Goal: Task Accomplishment & Management: Use online tool/utility

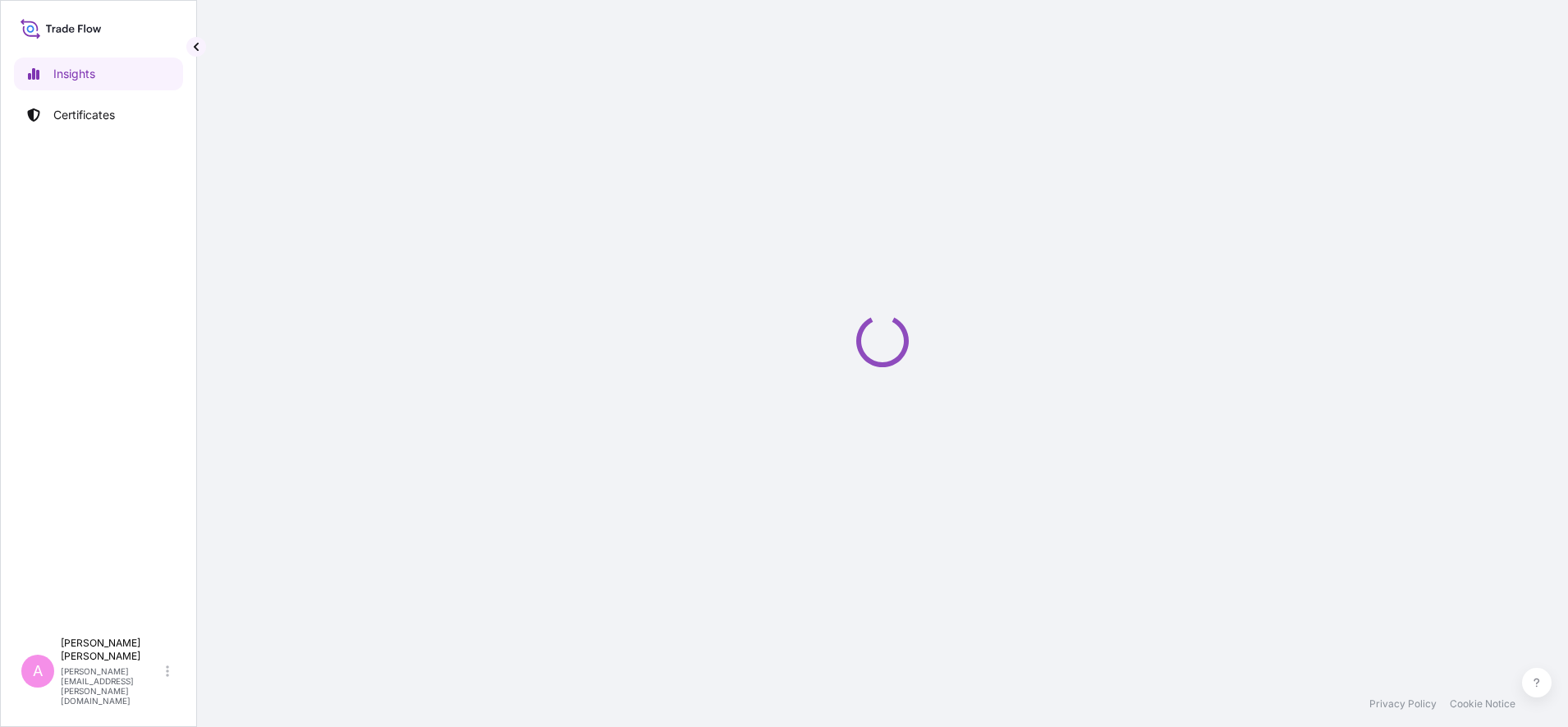
select select "2025"
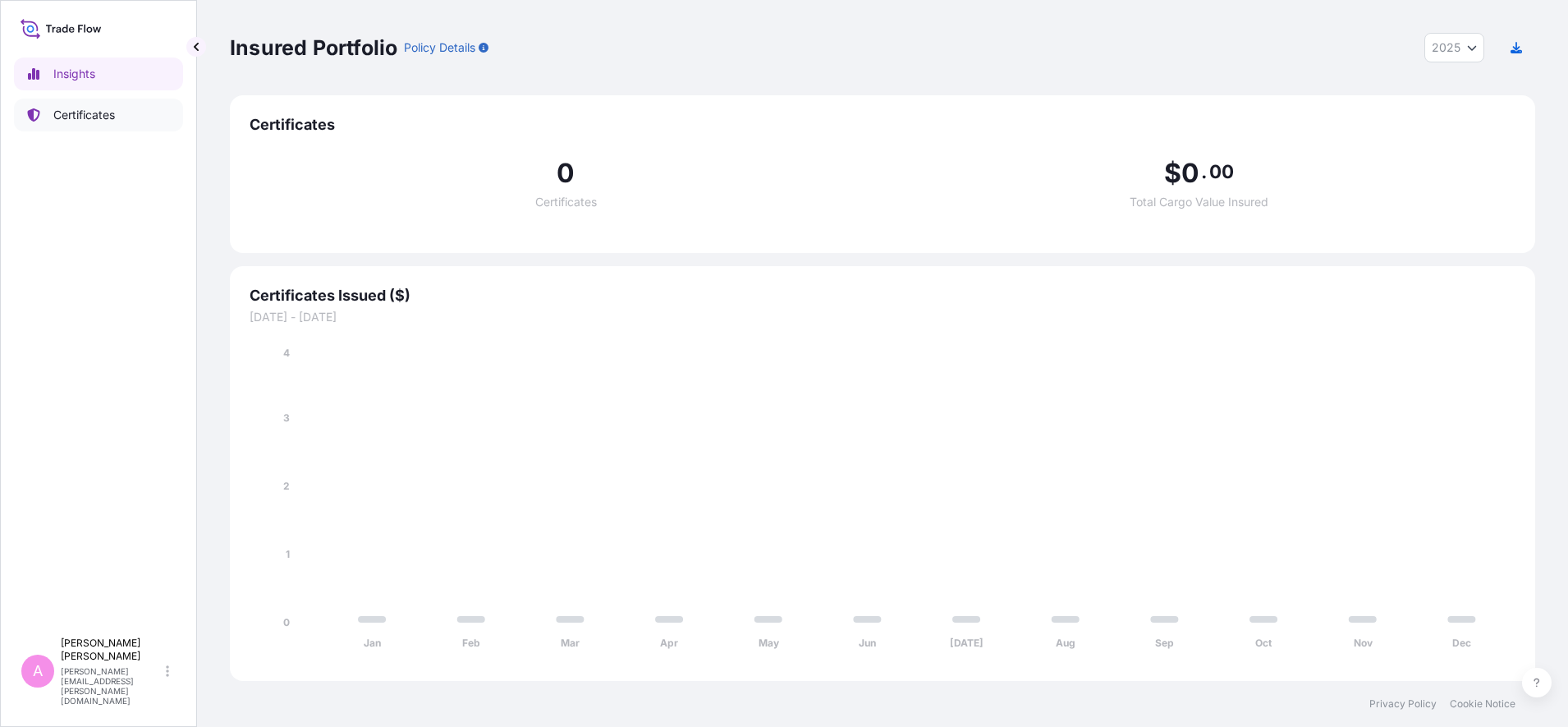
click at [110, 122] on p "Certificates" at bounding box center [84, 115] width 61 height 16
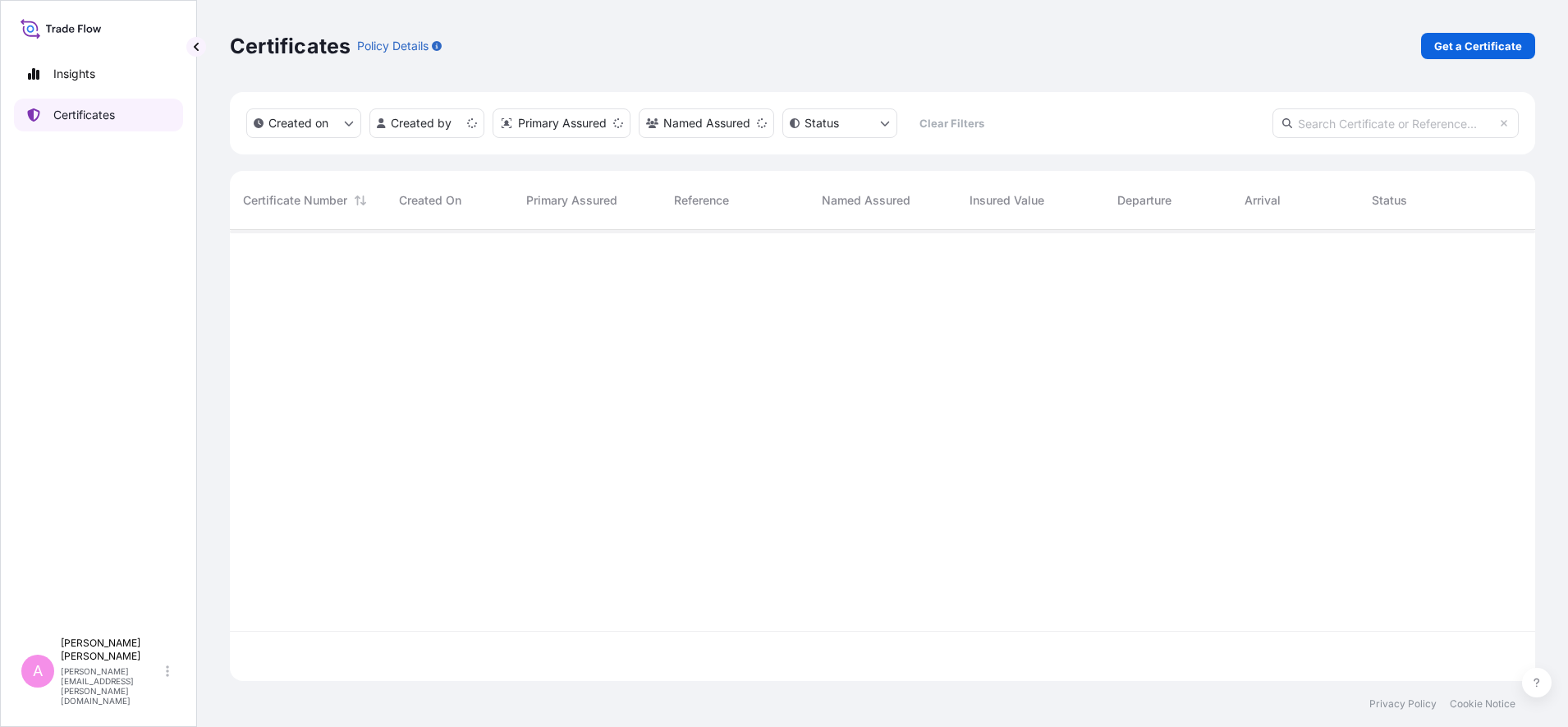
scroll to position [444, 1290]
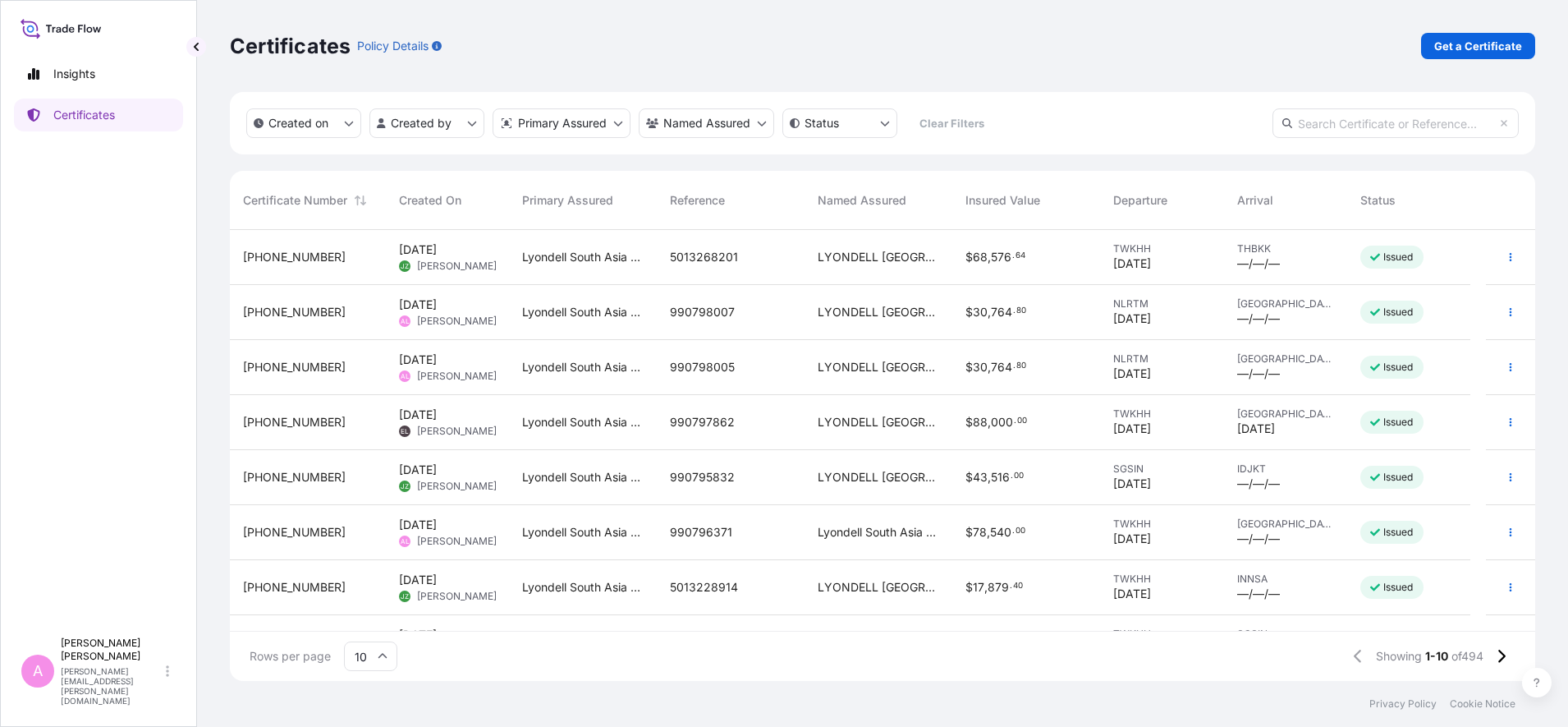
click at [1348, 127] on input "text" at bounding box center [1395, 123] width 246 height 29
paste input "990767662"
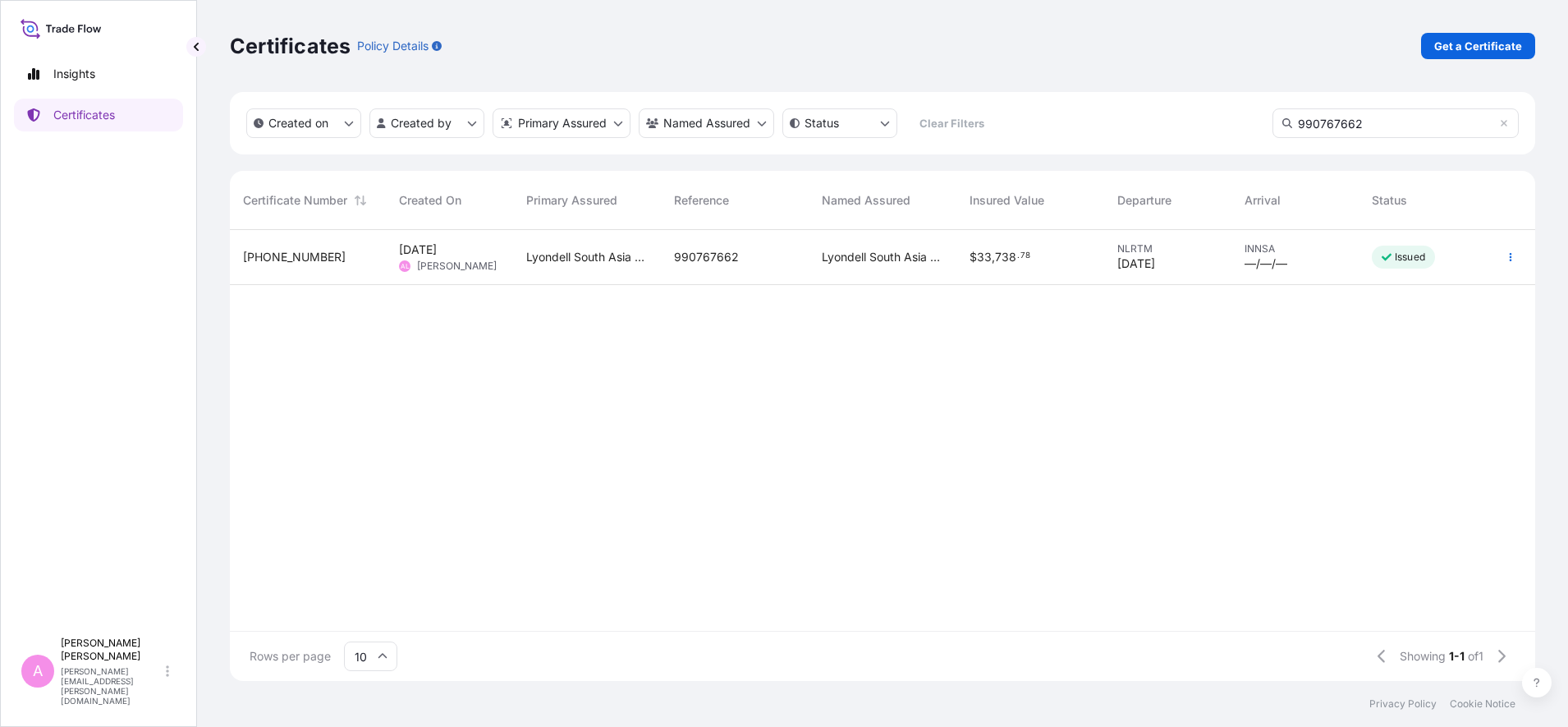
type input "990767662"
click at [599, 254] on span "Lyondell South Asia Pte Ltd." at bounding box center [587, 257] width 122 height 16
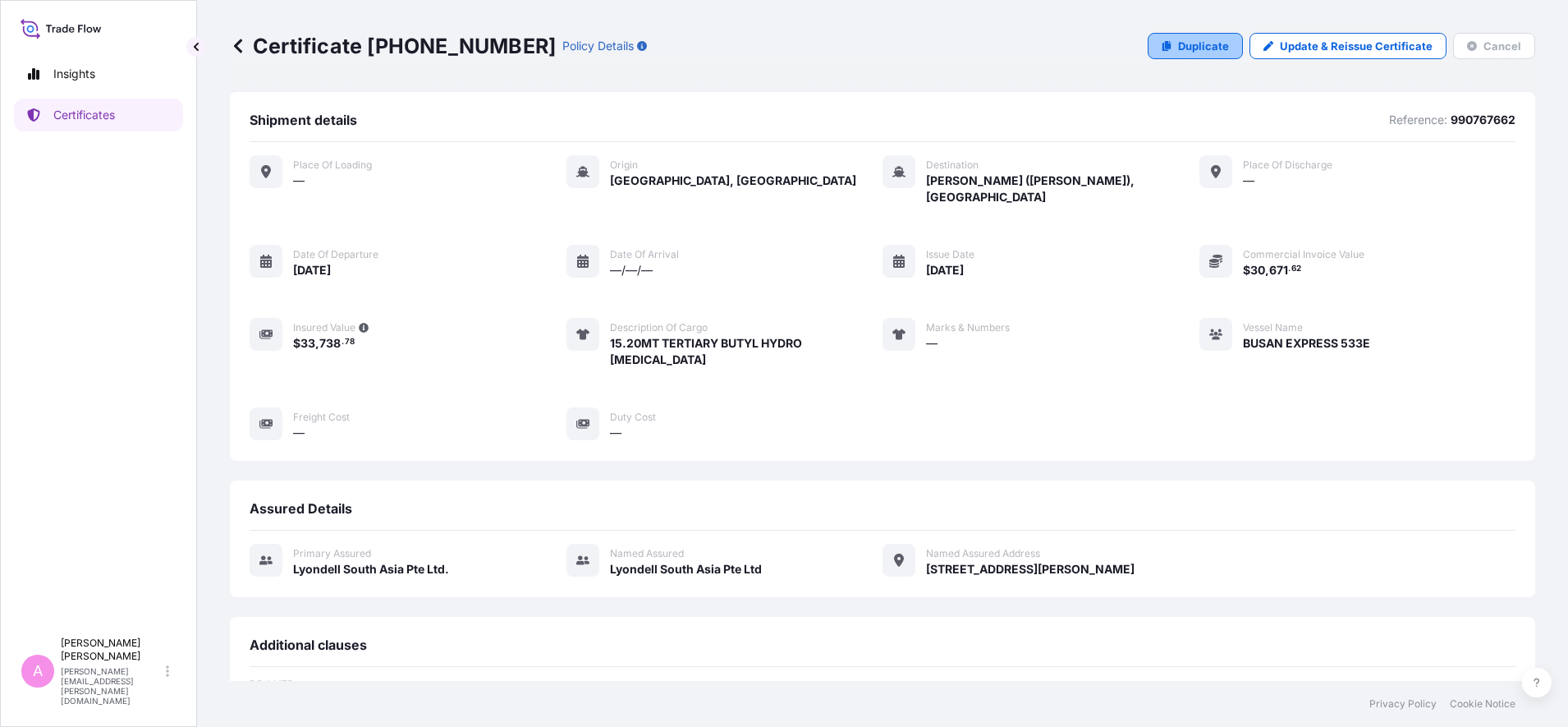
click at [1198, 45] on p "Duplicate" at bounding box center [1203, 46] width 51 height 16
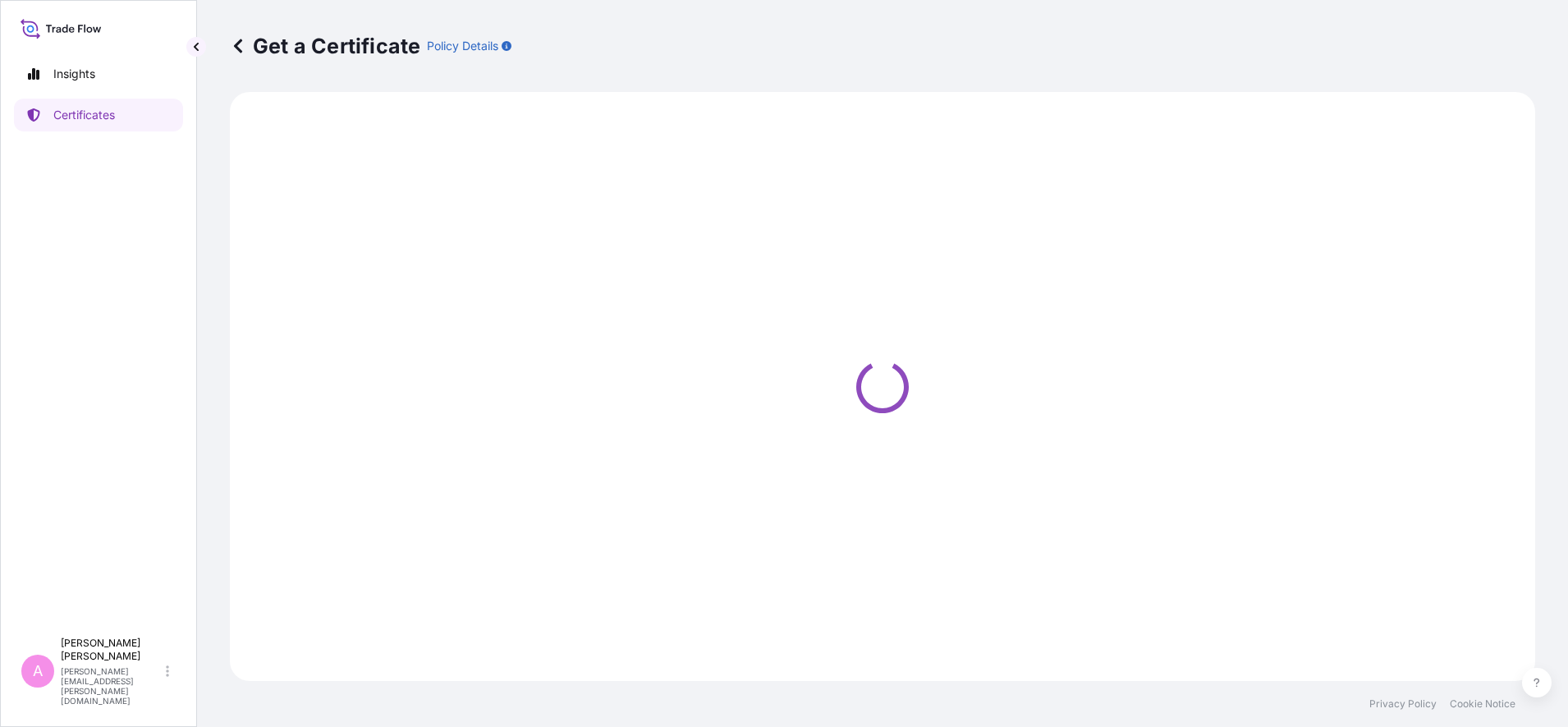
select select "Sea"
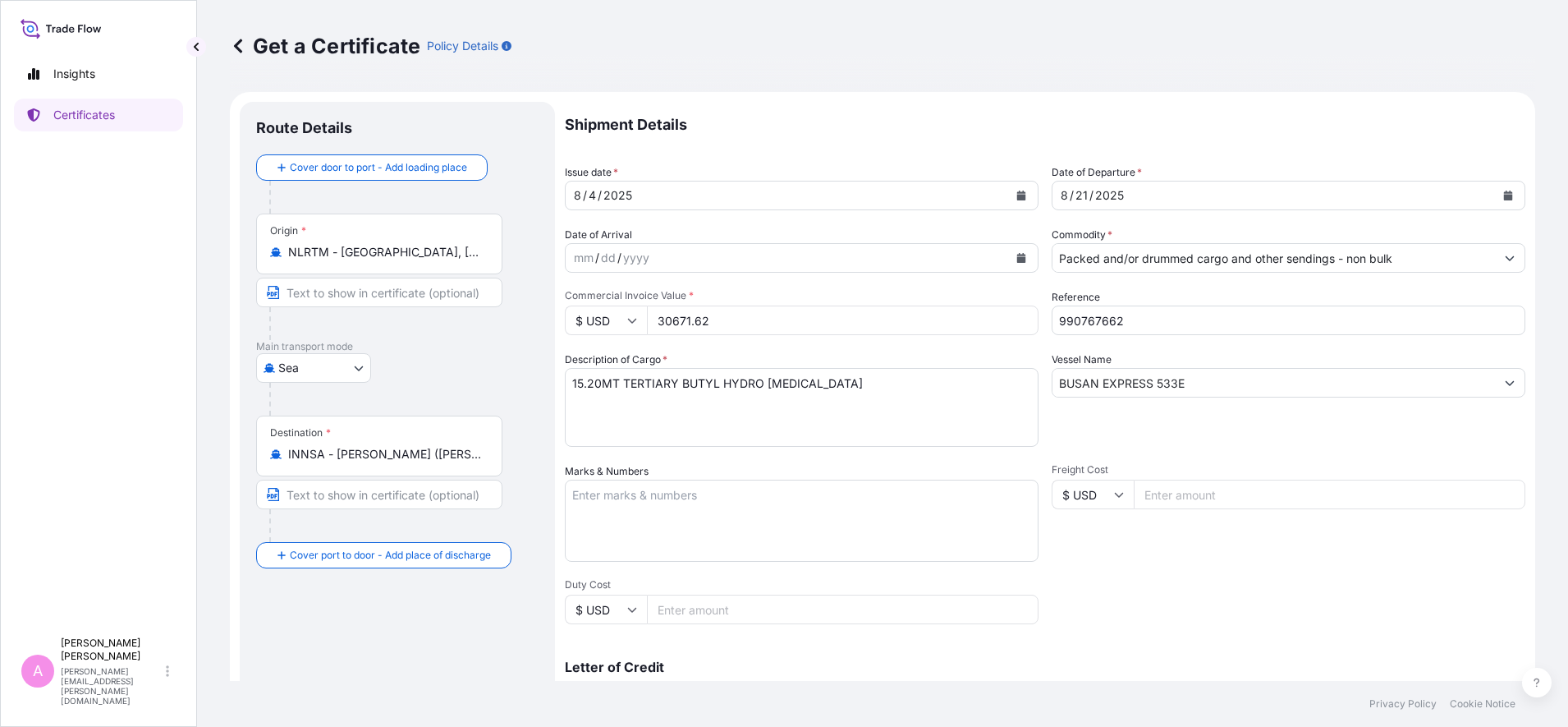
select select "32022"
click at [1504, 192] on icon "Calendar" at bounding box center [1508, 195] width 9 height 10
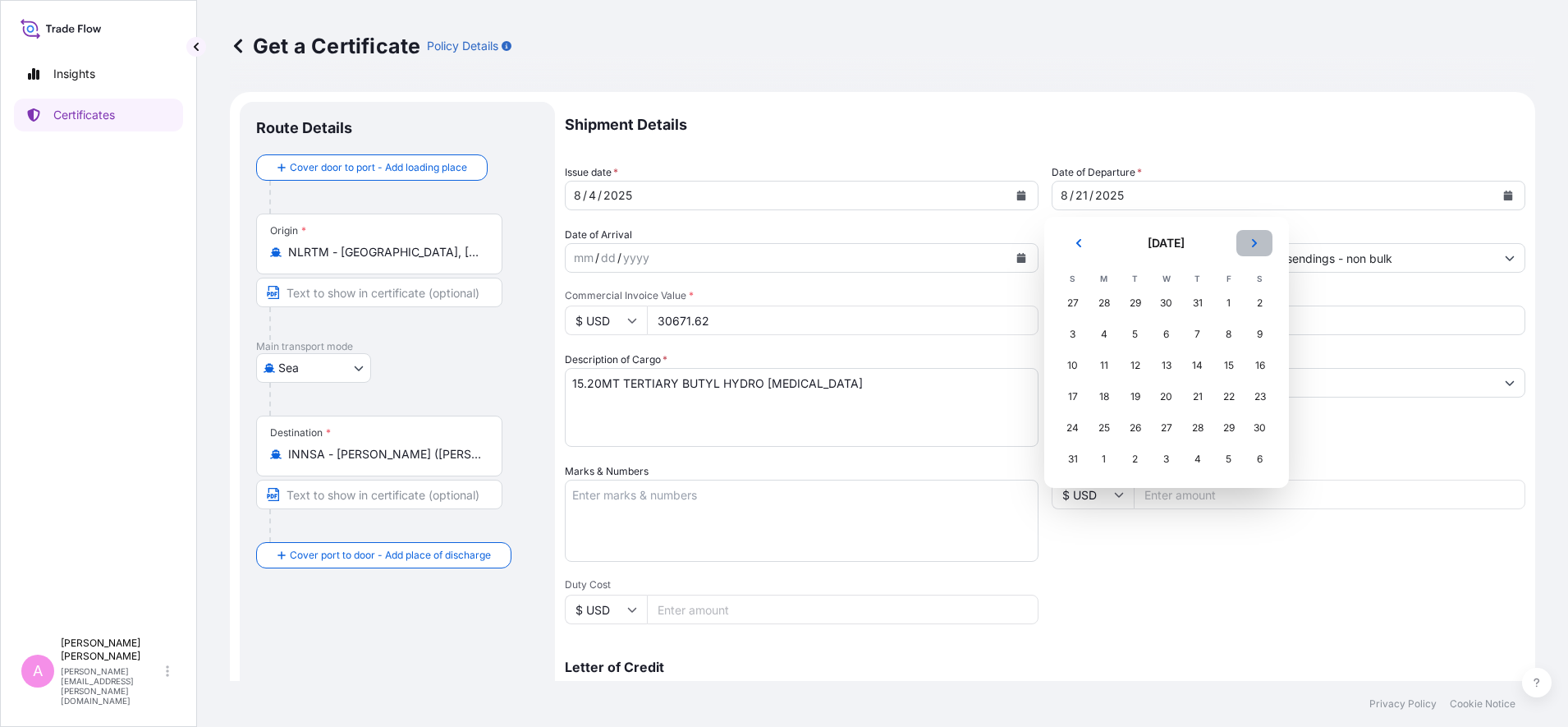
click at [1254, 239] on icon "Next" at bounding box center [1254, 243] width 10 height 10
click at [1228, 399] on div "26" at bounding box center [1229, 397] width 29 height 29
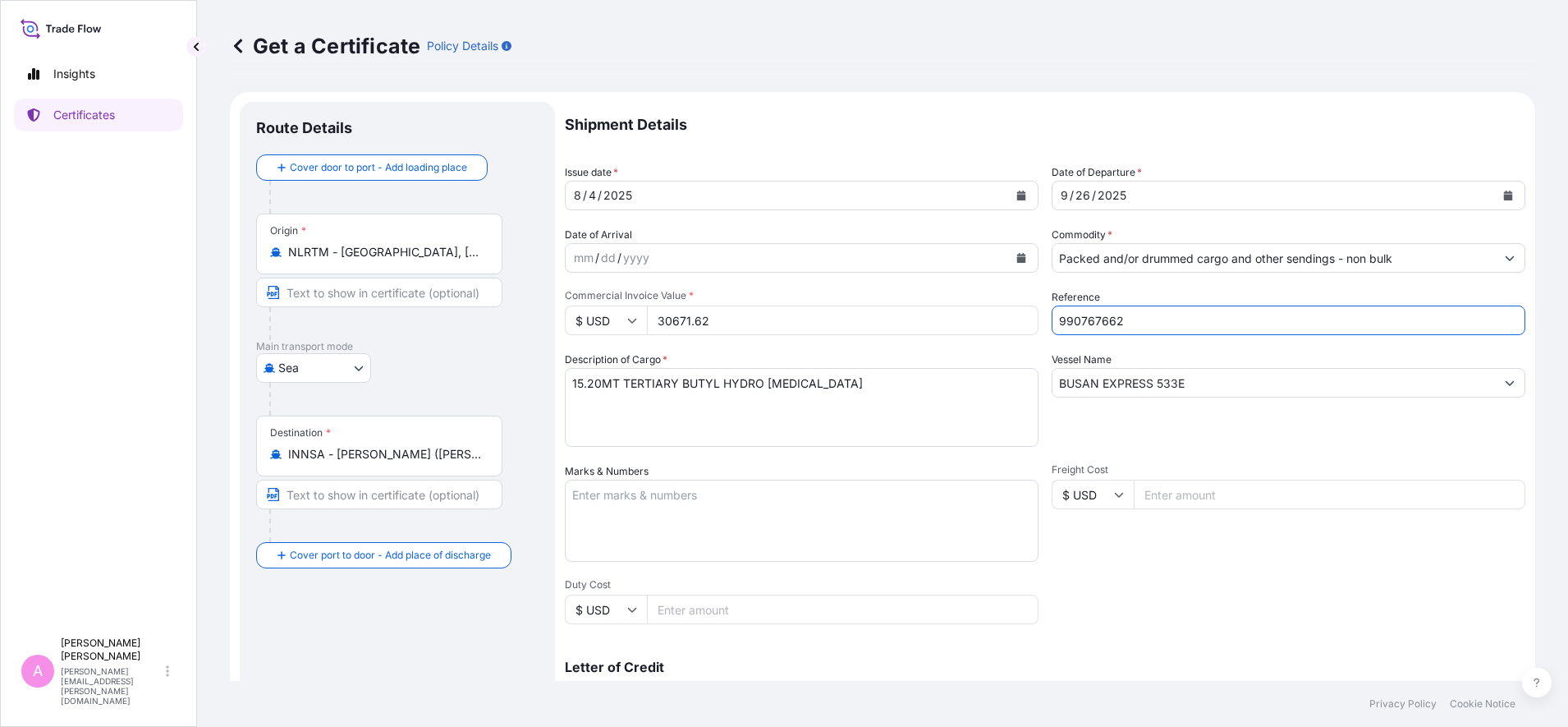
drag, startPoint x: 1130, startPoint y: 322, endPoint x: 854, endPoint y: 282, distance: 278.9
click at [854, 282] on div "Shipment Details Issue date * [DATE] Date of Departure * [DATE] Date of Arrival…" at bounding box center [1045, 494] width 961 height 783
paste input "98006"
type input "990798006"
drag, startPoint x: 1215, startPoint y: 387, endPoint x: 908, endPoint y: 370, distance: 307.5
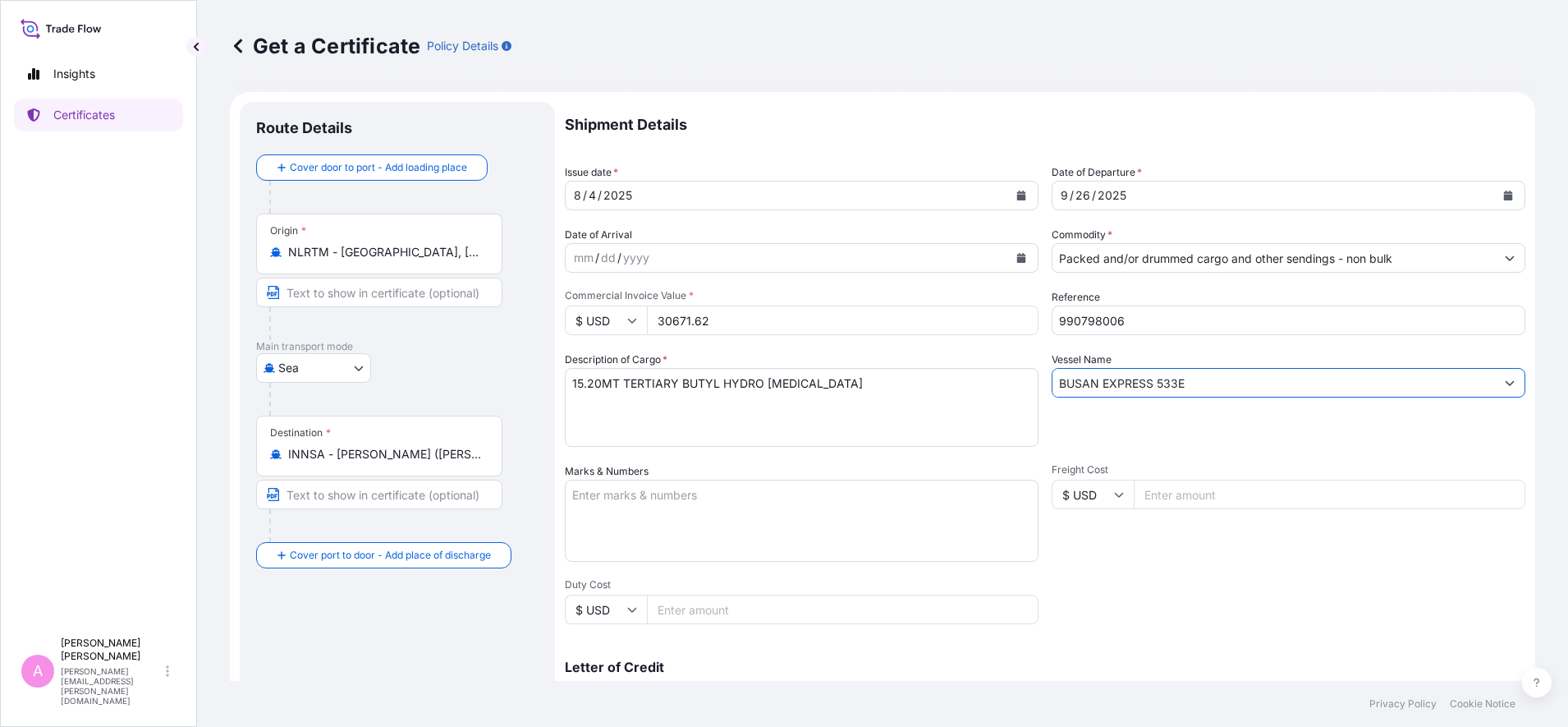
click at [908, 370] on div "Shipment Details Issue date * [DATE] Date of Departure * [DATE] Date of Arrival…" at bounding box center [1045, 494] width 961 height 783
paste input "MSC [PERSON_NAME], IP538R"
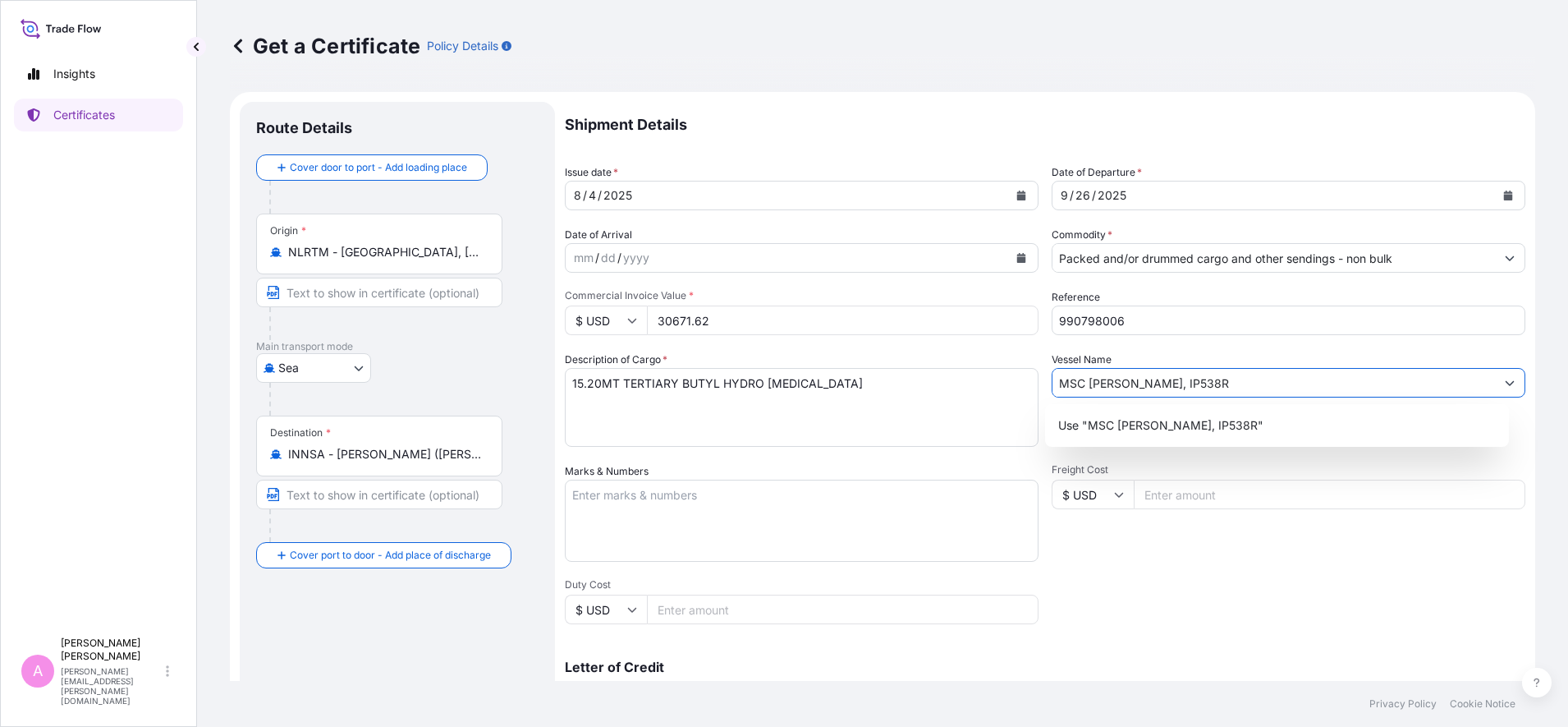
click at [1302, 587] on div "Shipment Details Issue date * [DATE] Date of Departure * [DATE] Date of Arrival…" at bounding box center [1045, 494] width 961 height 783
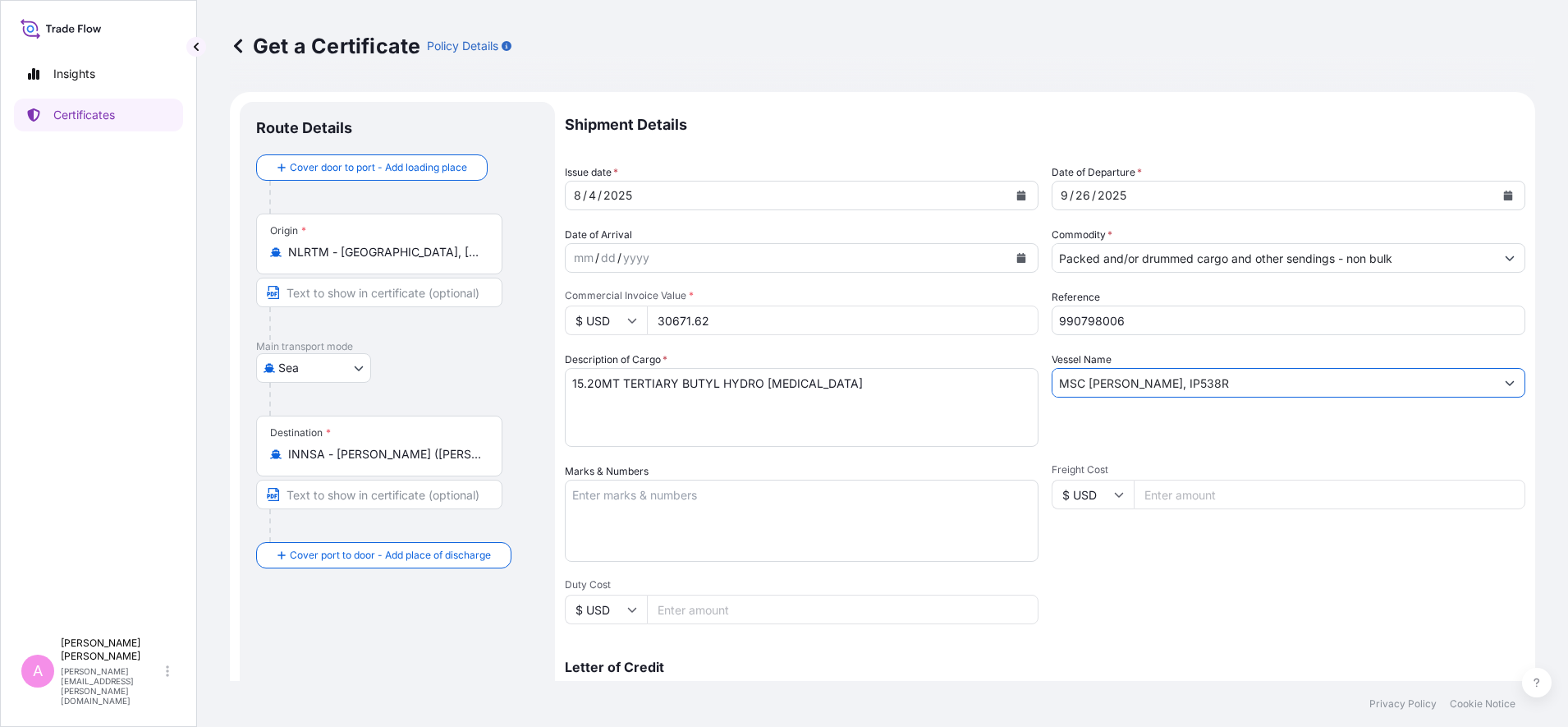
drag, startPoint x: 1118, startPoint y: 385, endPoint x: 1145, endPoint y: 391, distance: 27.7
click at [1120, 385] on input "MSC [PERSON_NAME], IP538R" at bounding box center [1274, 383] width 442 height 29
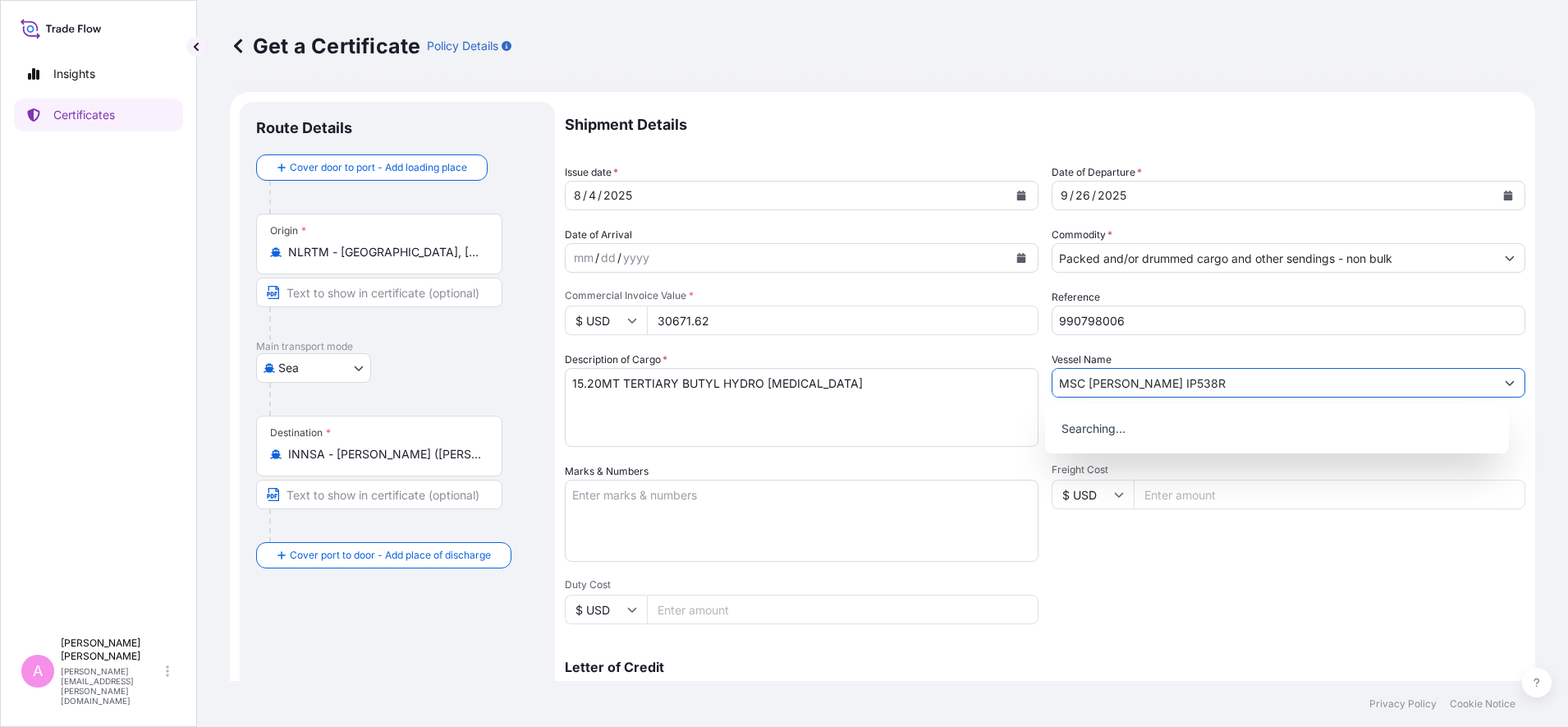
type input "MSC [PERSON_NAME] IP538R"
click at [1149, 603] on div "Shipment Details Issue date * [DATE] Date of Departure * [DATE] Date of Arrival…" at bounding box center [1045, 494] width 961 height 783
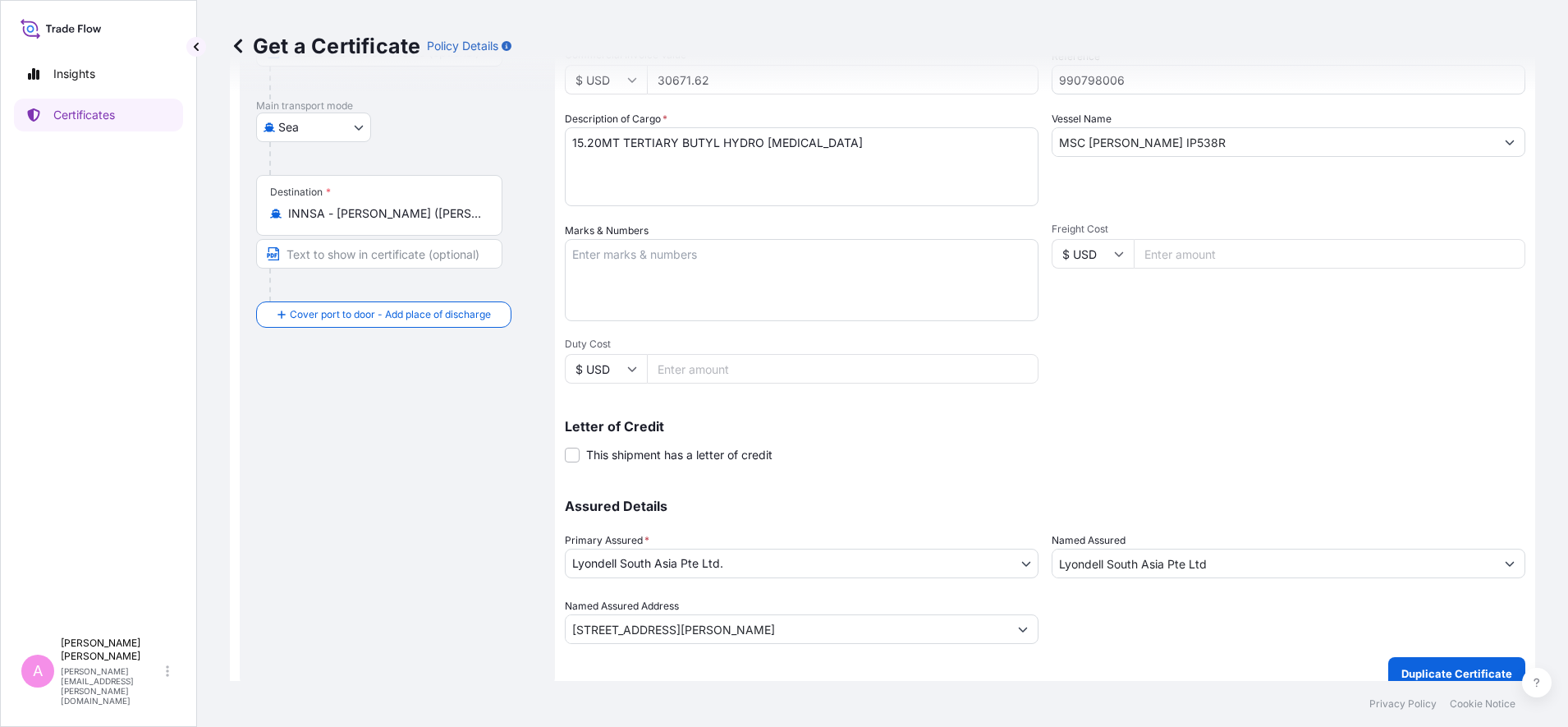
scroll to position [259, 0]
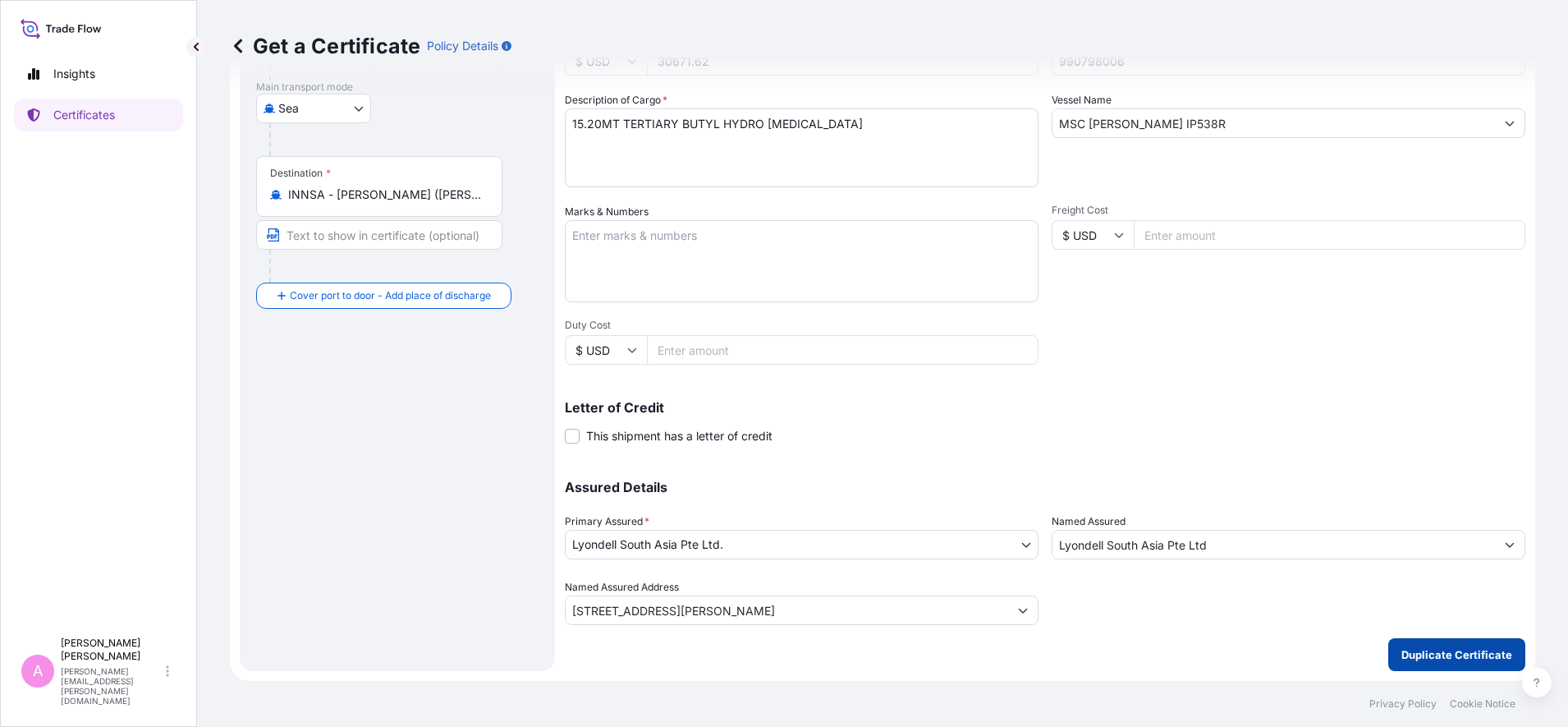
click at [1444, 656] on p "Duplicate Certificate" at bounding box center [1457, 654] width 111 height 16
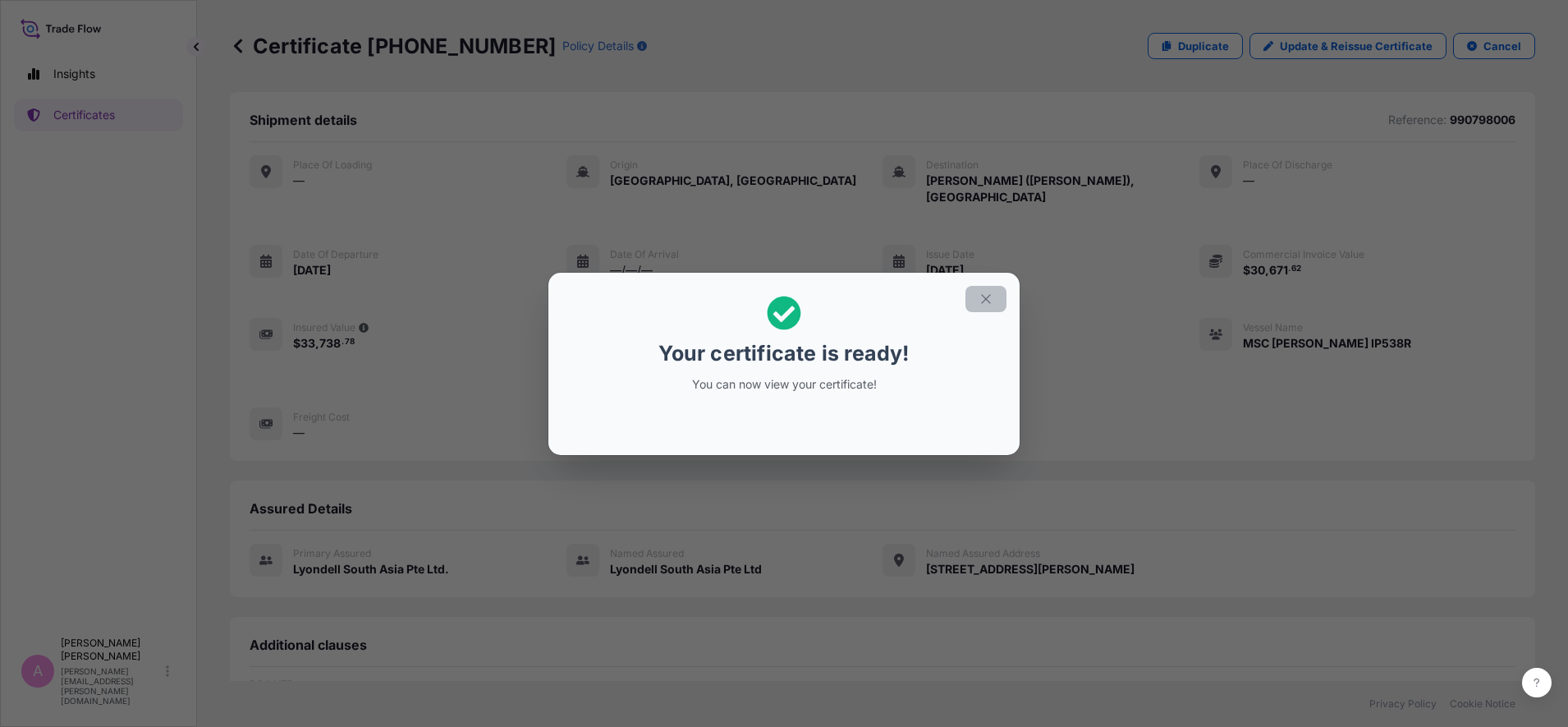
click at [987, 303] on icon "button" at bounding box center [986, 298] width 15 height 15
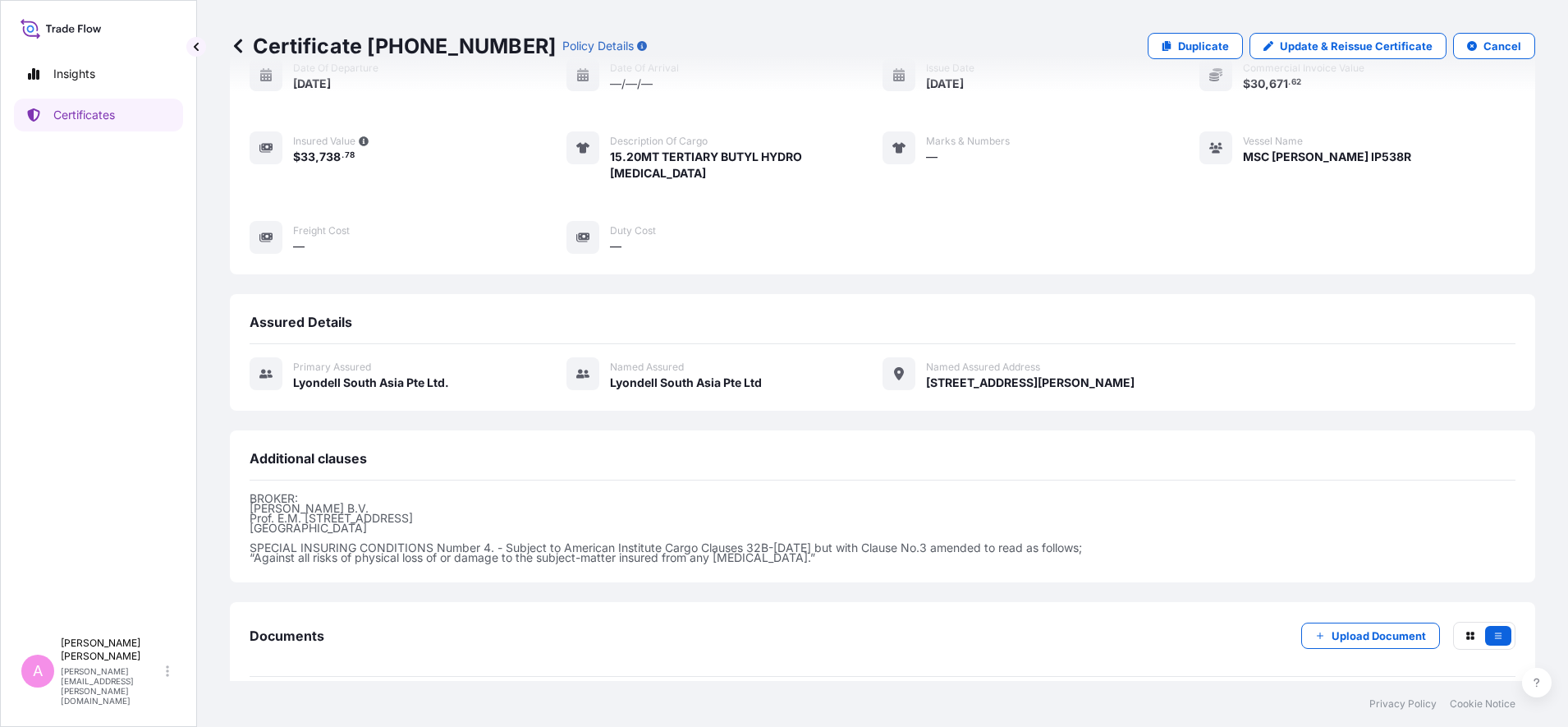
scroll to position [228, 0]
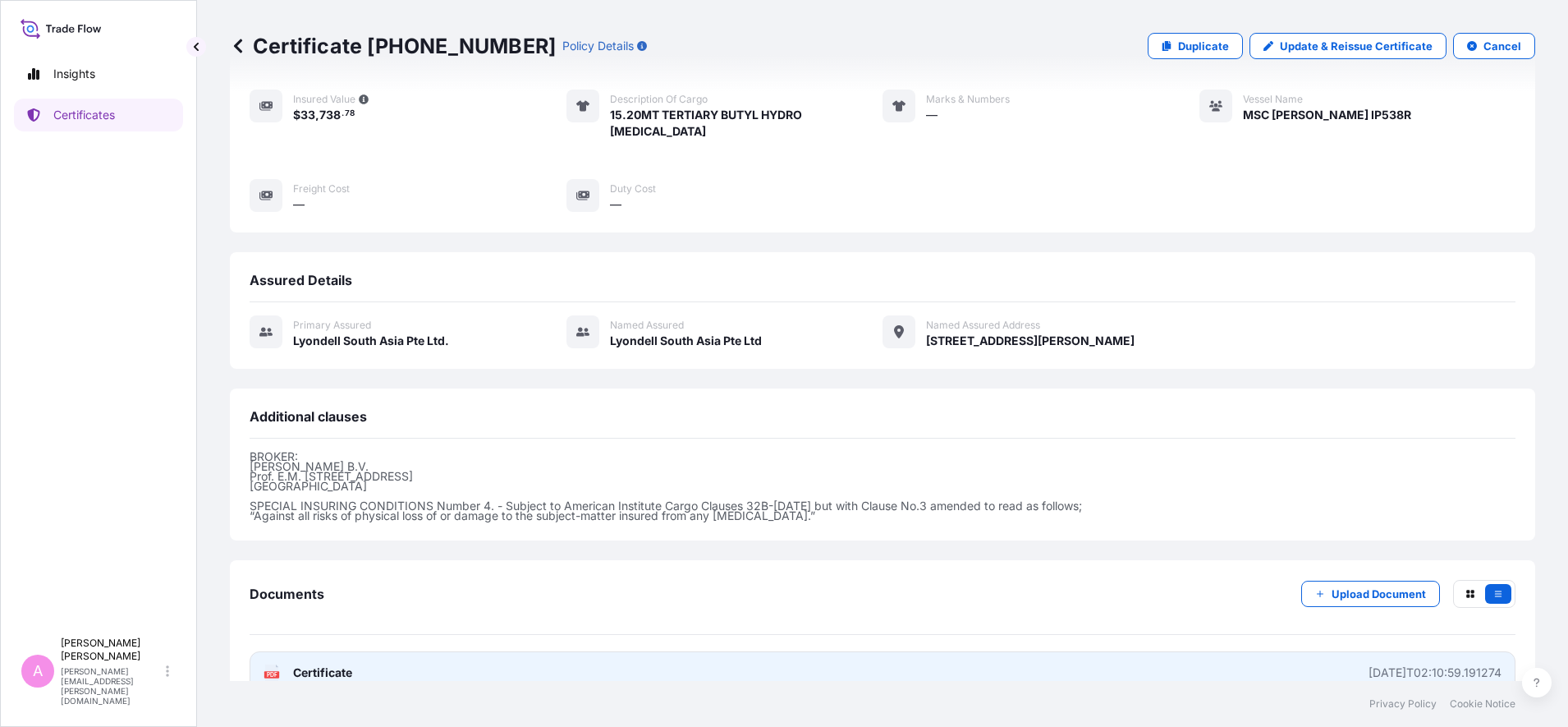
click at [303, 665] on span "Certificate" at bounding box center [322, 673] width 59 height 16
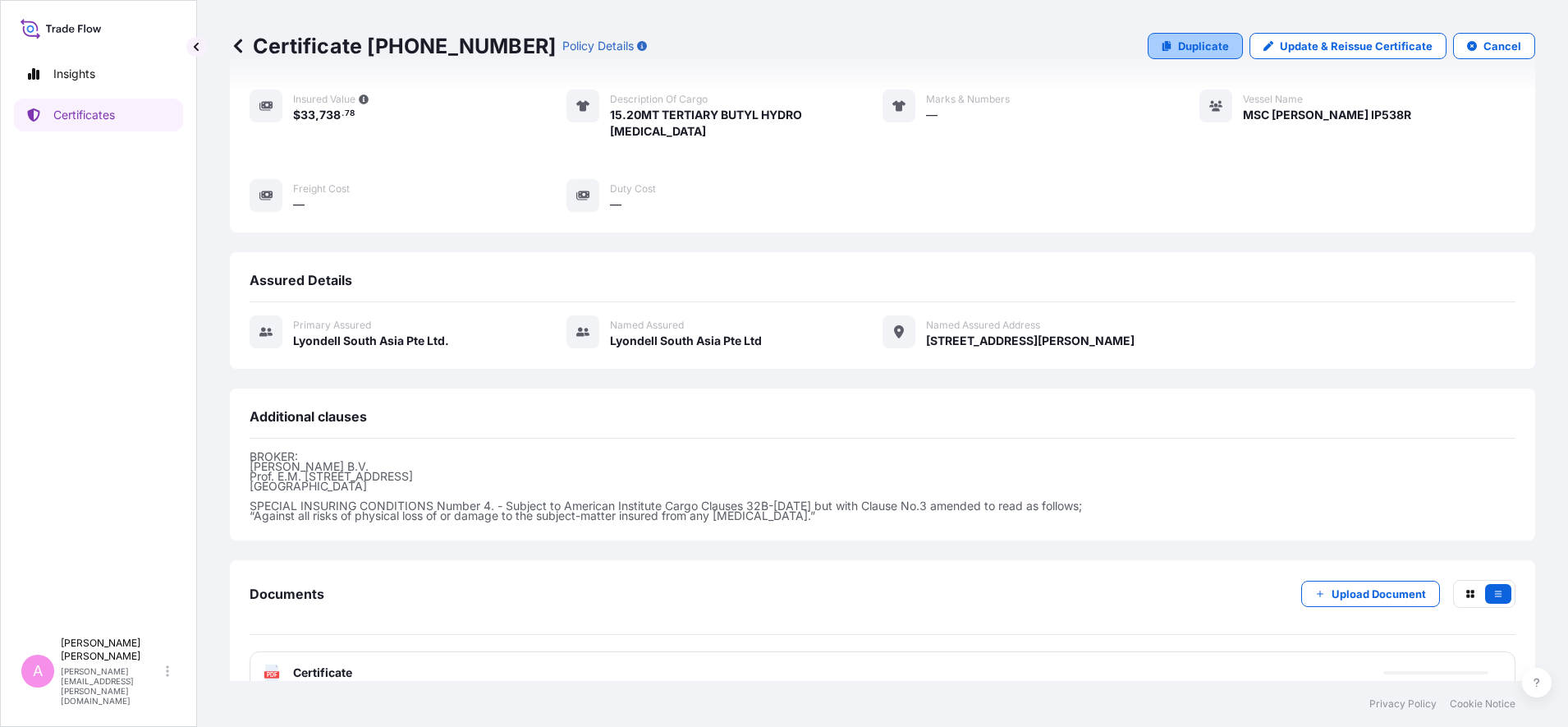
click at [1184, 47] on p "Duplicate" at bounding box center [1203, 46] width 51 height 16
select select "Sea"
select select "32022"
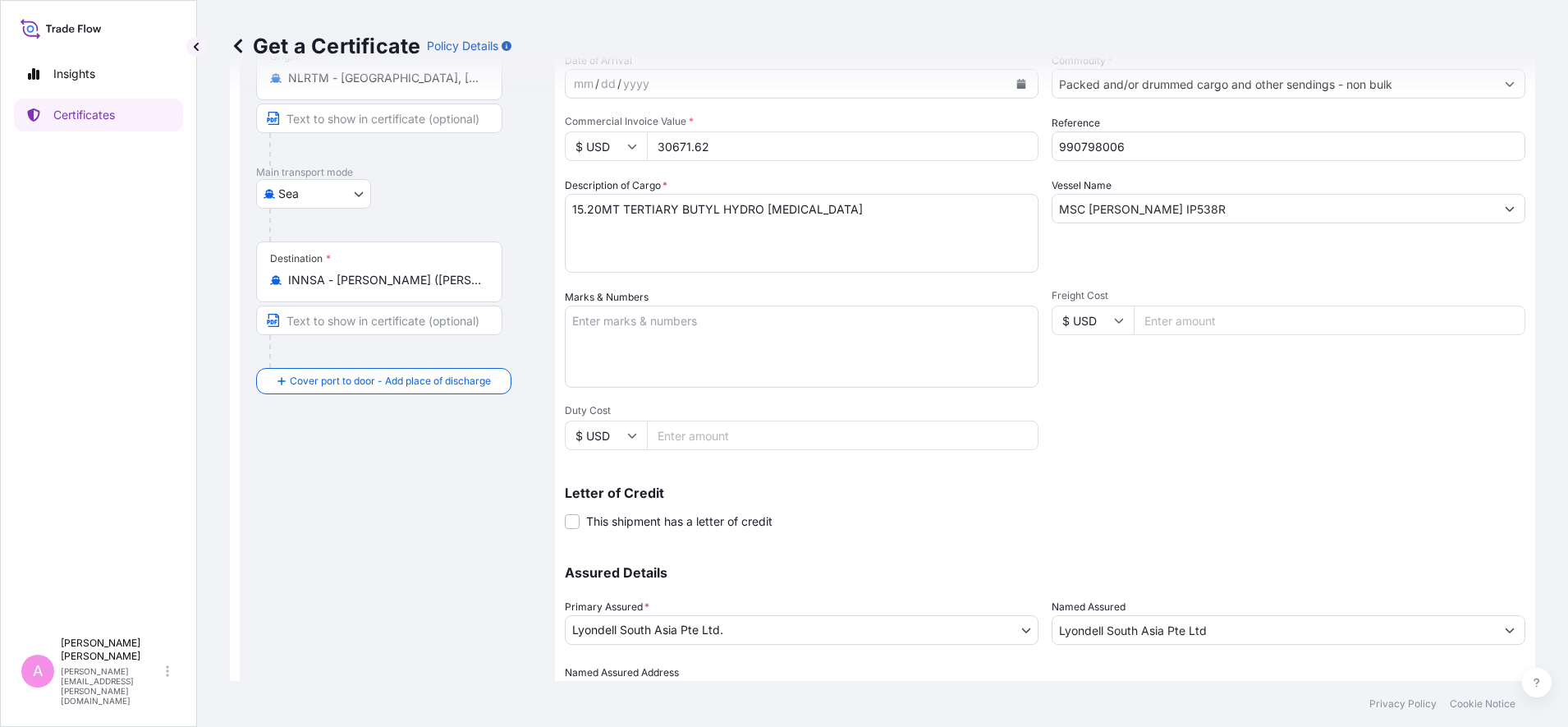
scroll to position [125, 0]
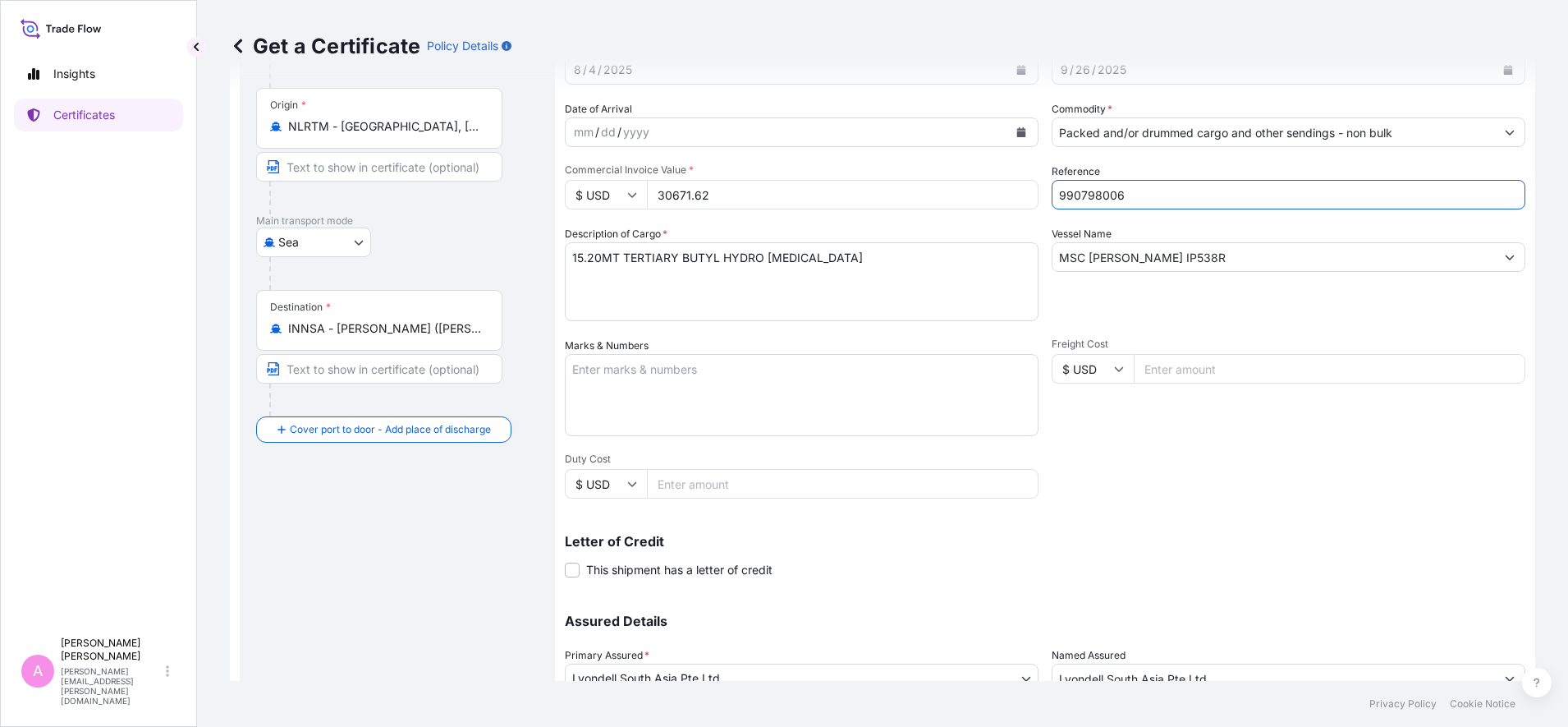
drag, startPoint x: 1165, startPoint y: 192, endPoint x: 915, endPoint y: 165, distance: 251.5
click at [900, 165] on div "Shipment Details Issue date * [DATE] Date of Departure * [DATE] Date of Arrival…" at bounding box center [1045, 367] width 961 height 783
paste input "8"
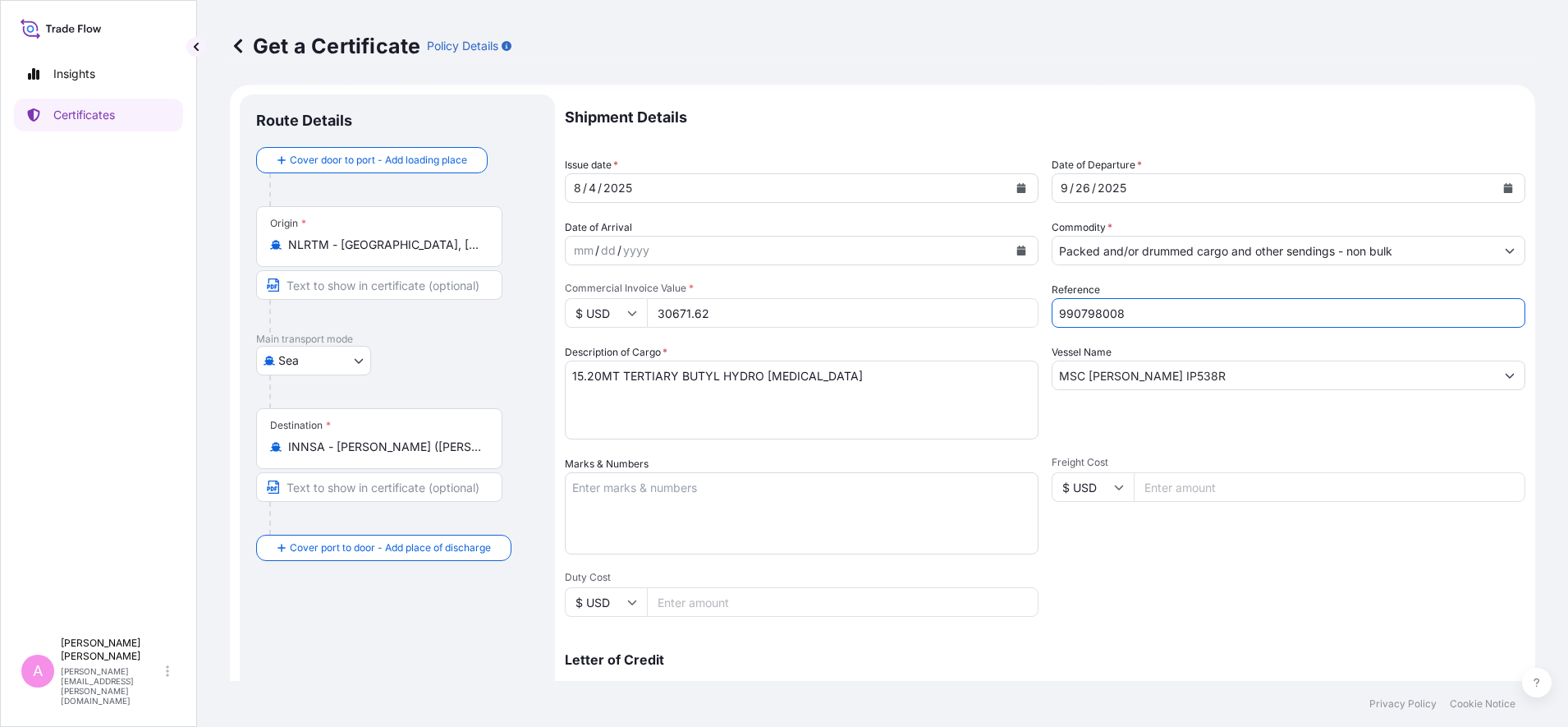
scroll to position [0, 0]
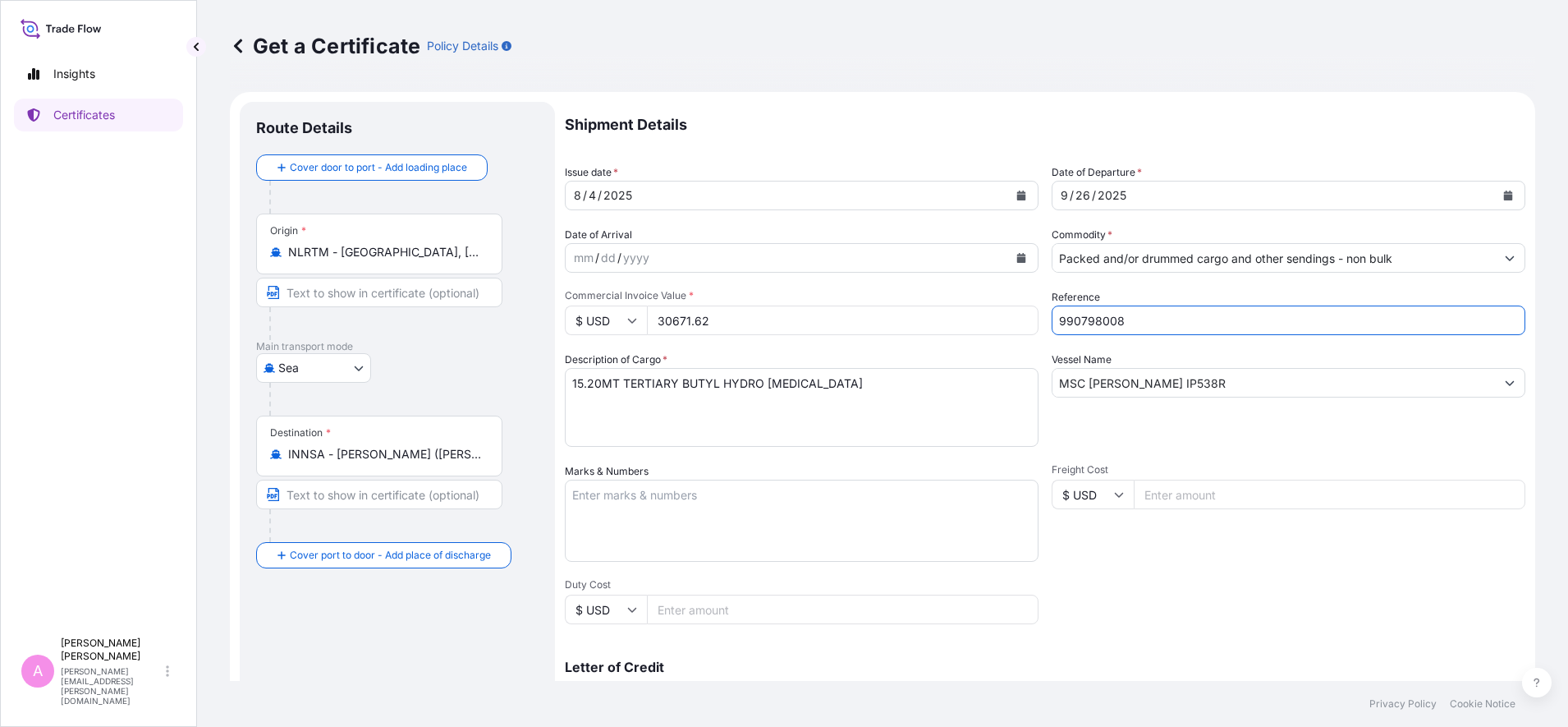
type input "990798008"
click at [1504, 193] on icon "Calendar" at bounding box center [1508, 195] width 9 height 10
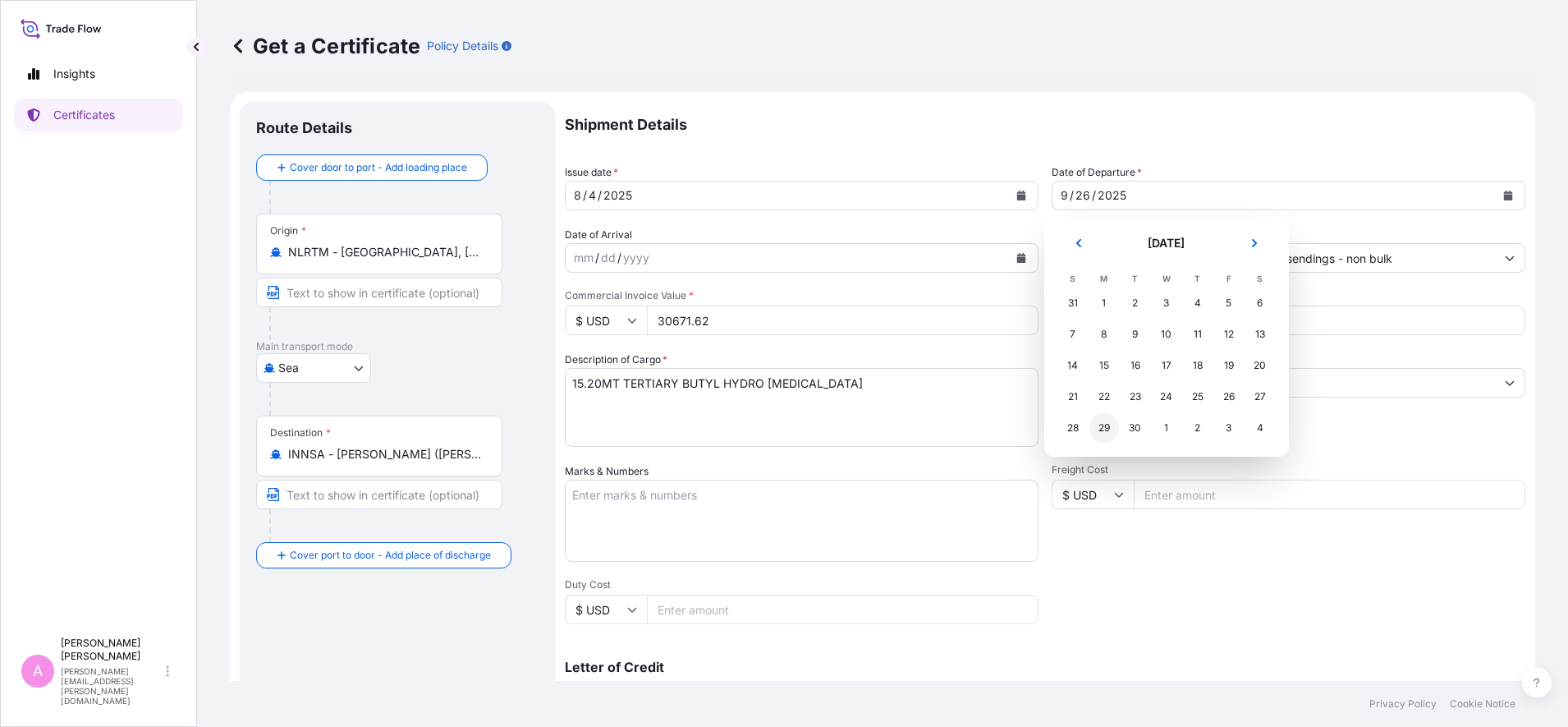
click at [1103, 430] on div "29" at bounding box center [1104, 428] width 29 height 29
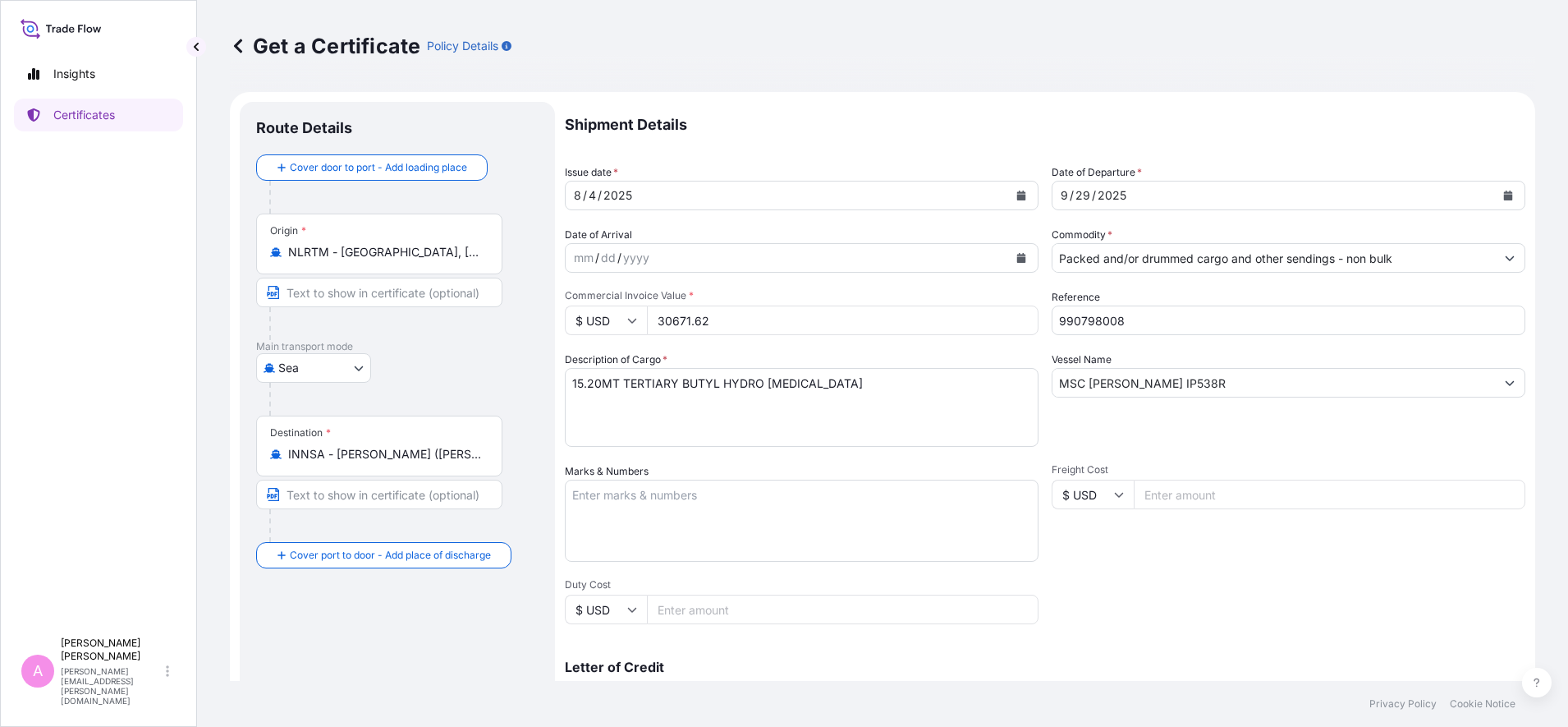
click at [1336, 606] on div "Shipment Details Issue date * [DATE] Date of Departure * [DATE] Date of Arrival…" at bounding box center [1045, 494] width 961 height 783
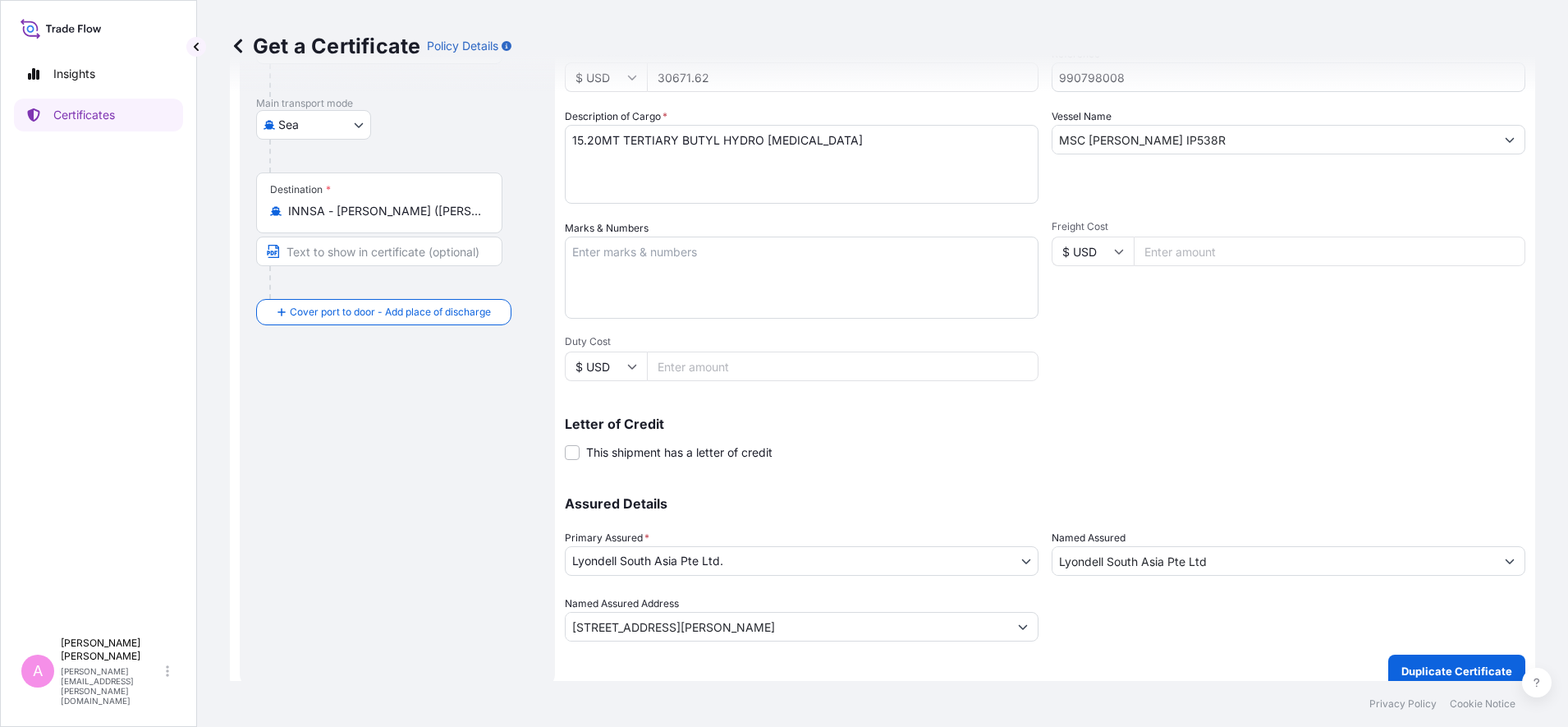
scroll to position [259, 0]
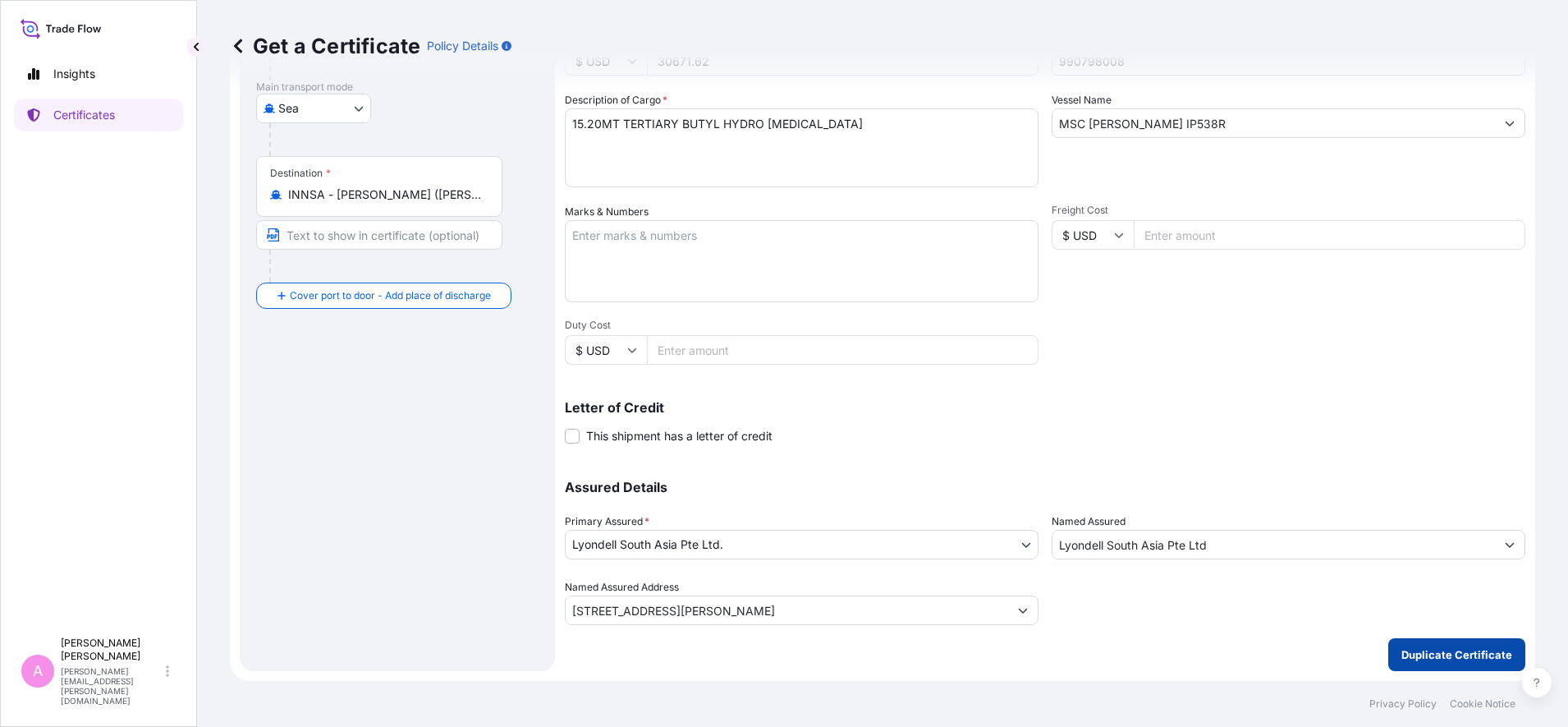
click at [1425, 663] on button "Duplicate Certificate" at bounding box center [1457, 655] width 137 height 33
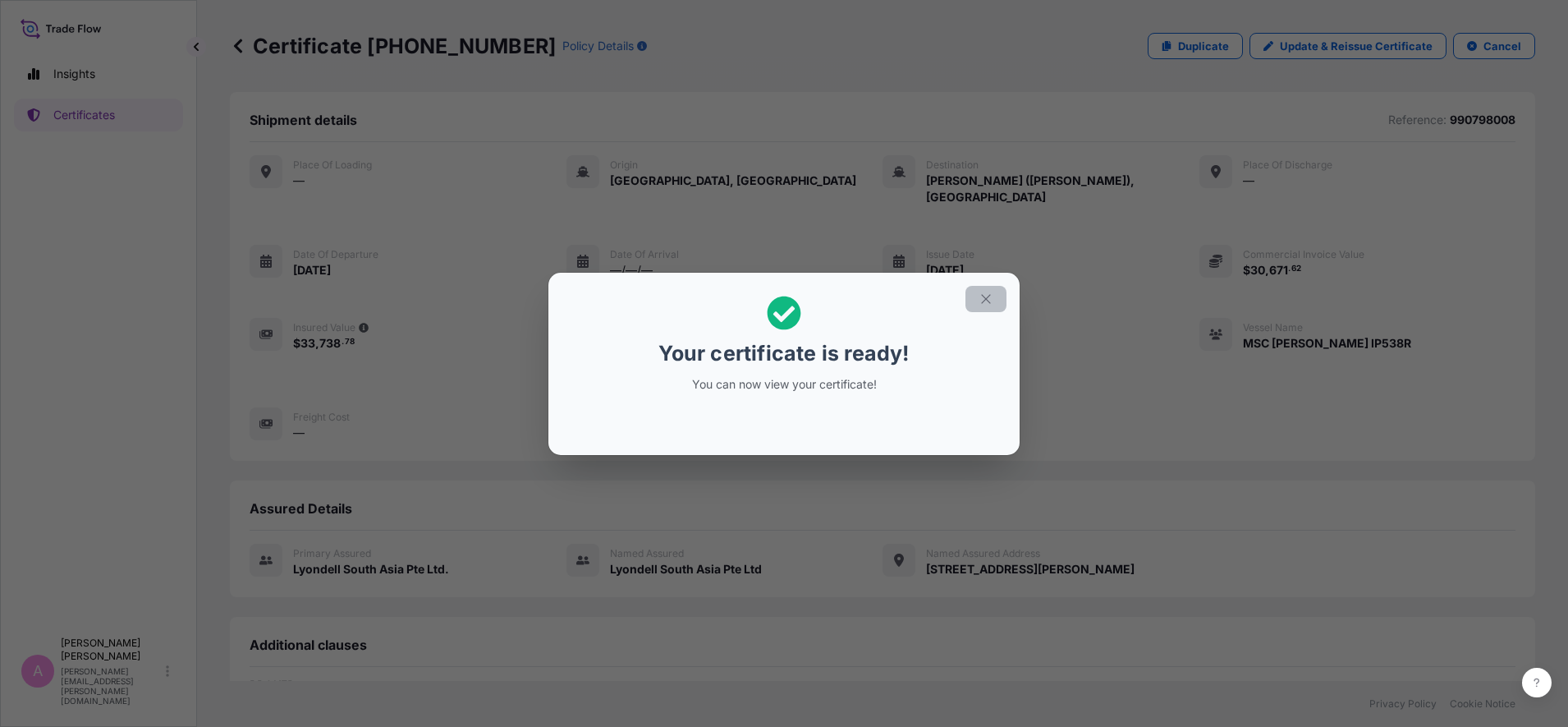
click at [990, 301] on icon "button" at bounding box center [986, 298] width 15 height 15
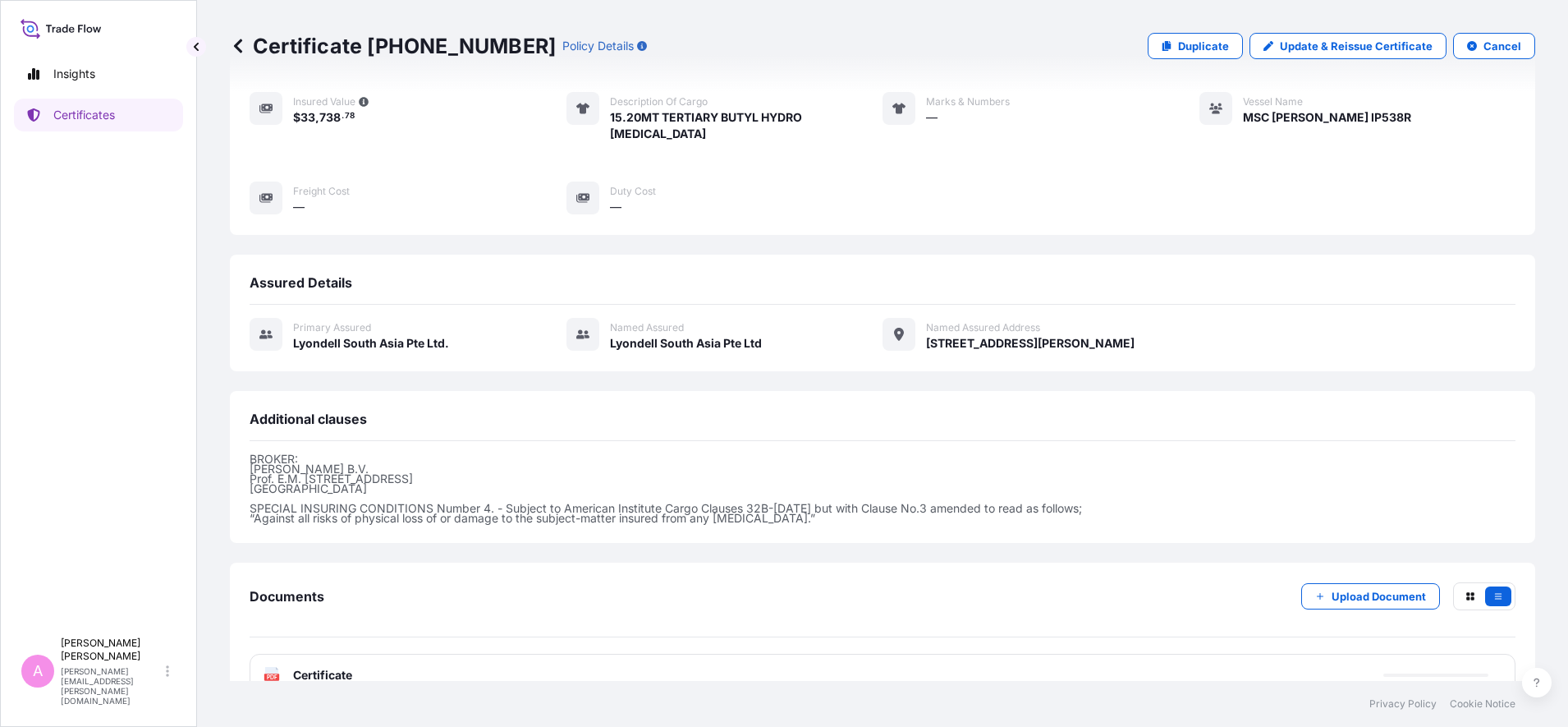
scroll to position [228, 0]
click at [323, 665] on span "Certificate" at bounding box center [322, 673] width 59 height 16
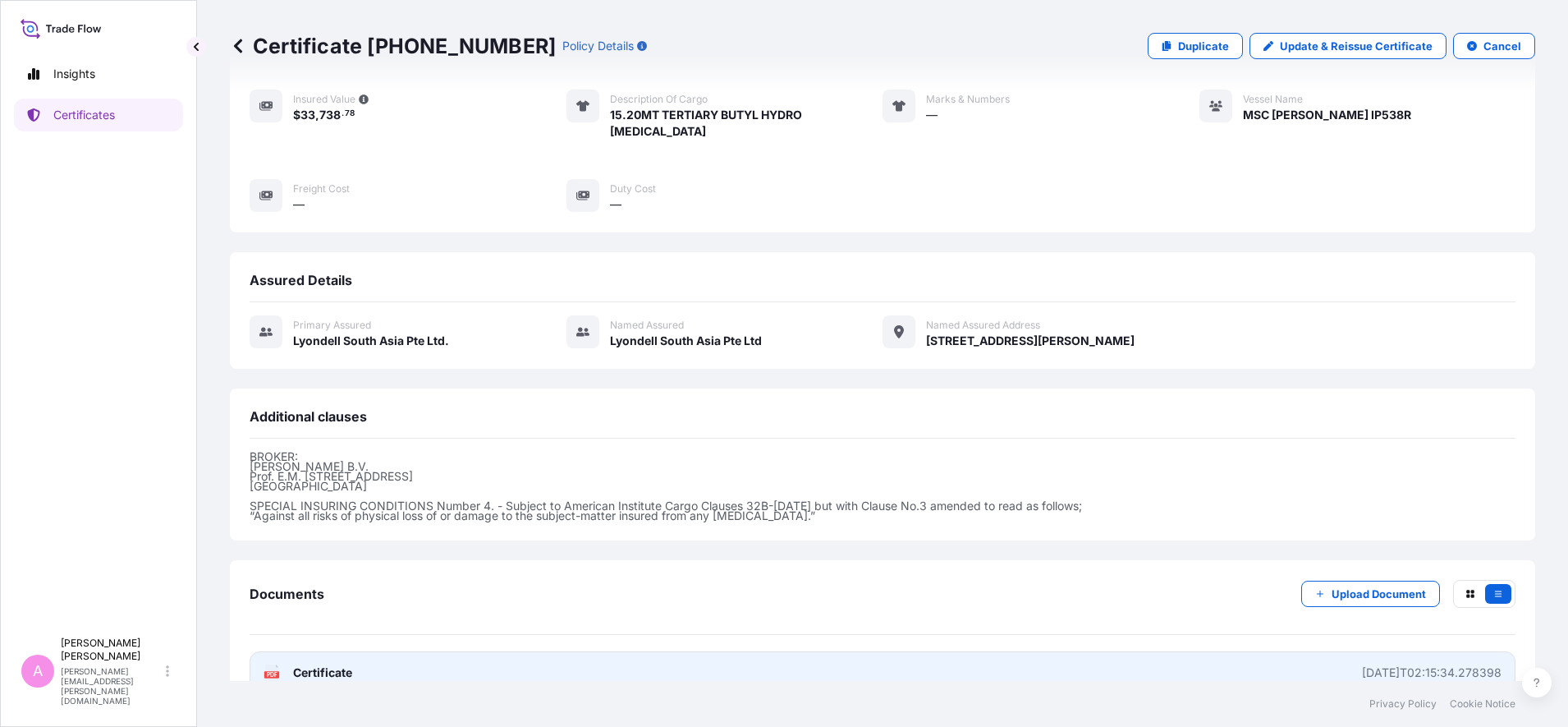
click at [286, 665] on div "PDF Certificate" at bounding box center [308, 673] width 89 height 16
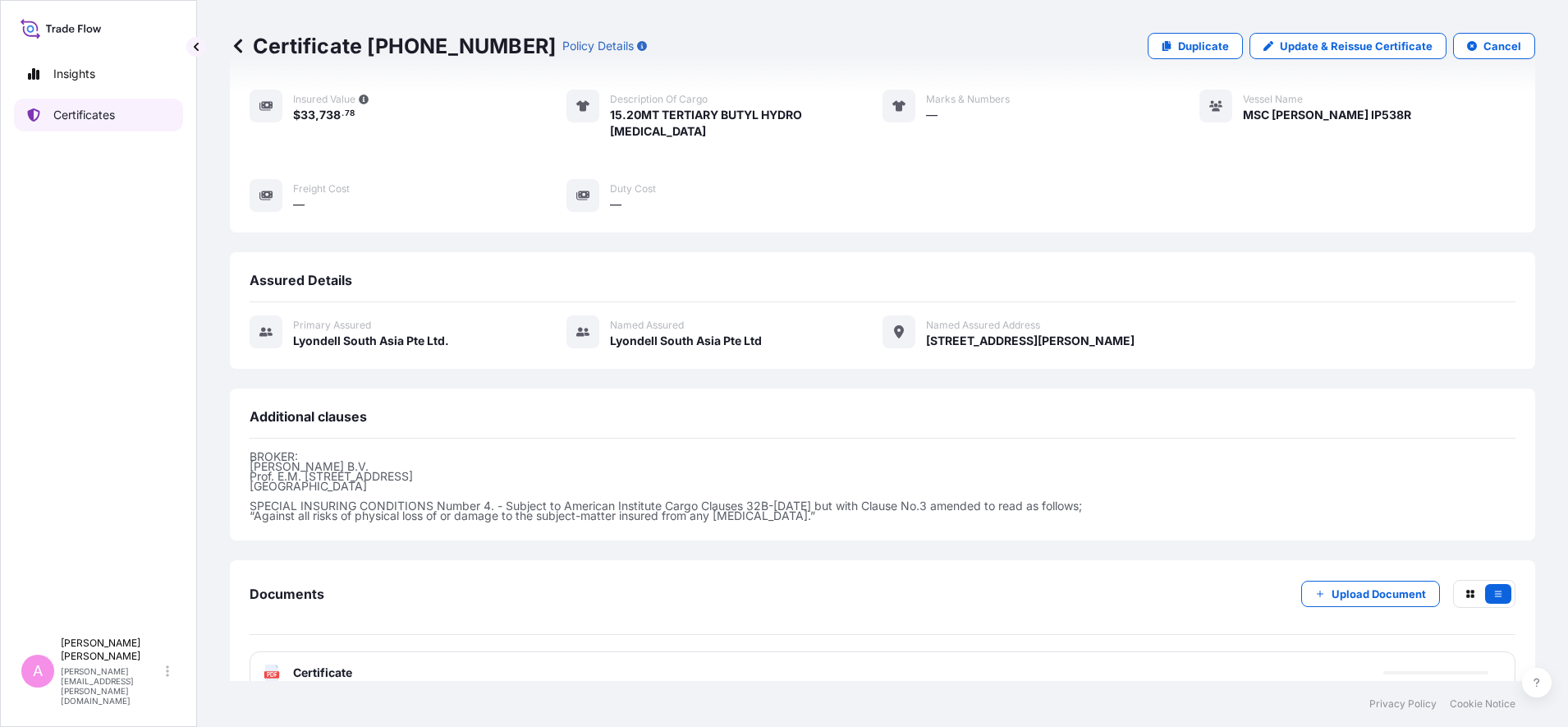
click at [58, 114] on p "Certificates" at bounding box center [84, 115] width 61 height 16
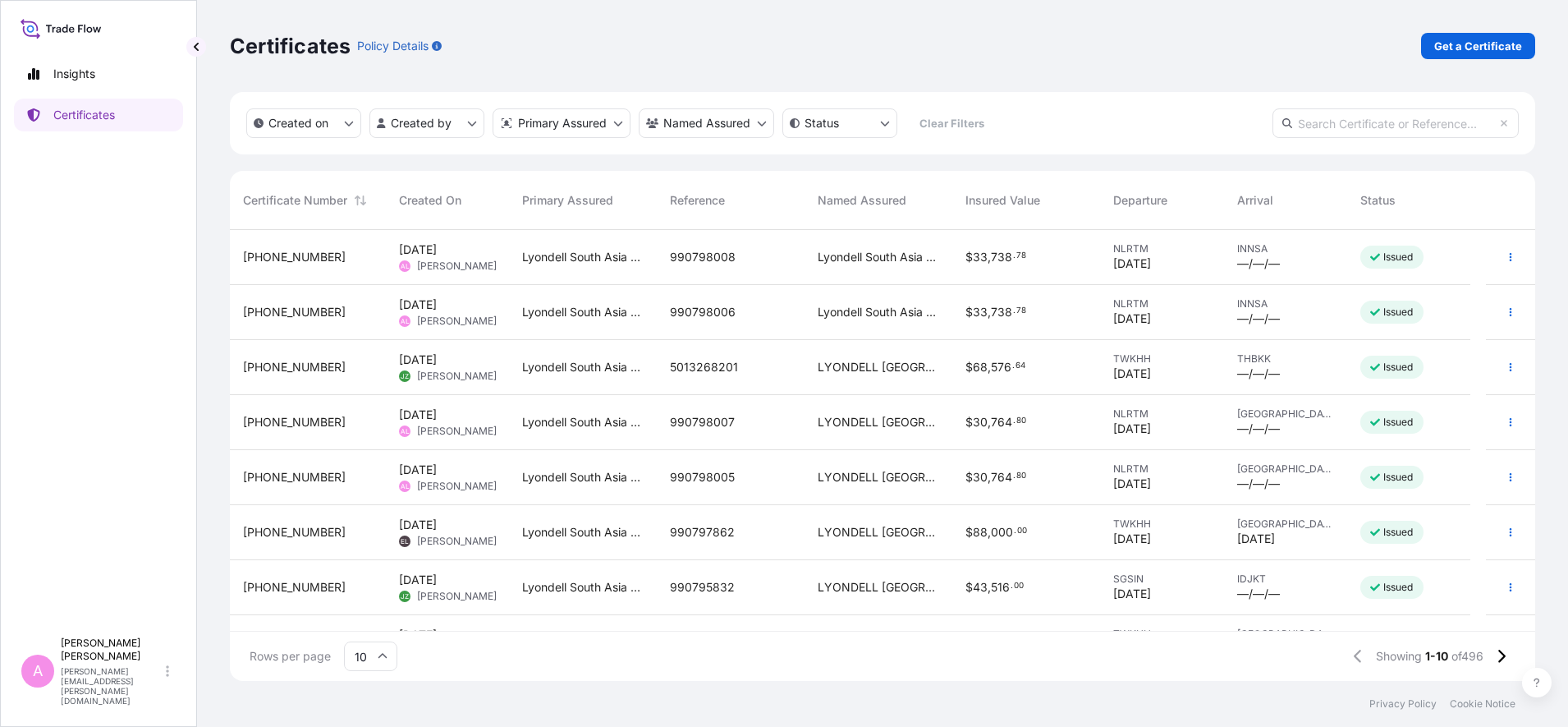
scroll to position [444, 1290]
